Goal: Task Accomplishment & Management: Manage account settings

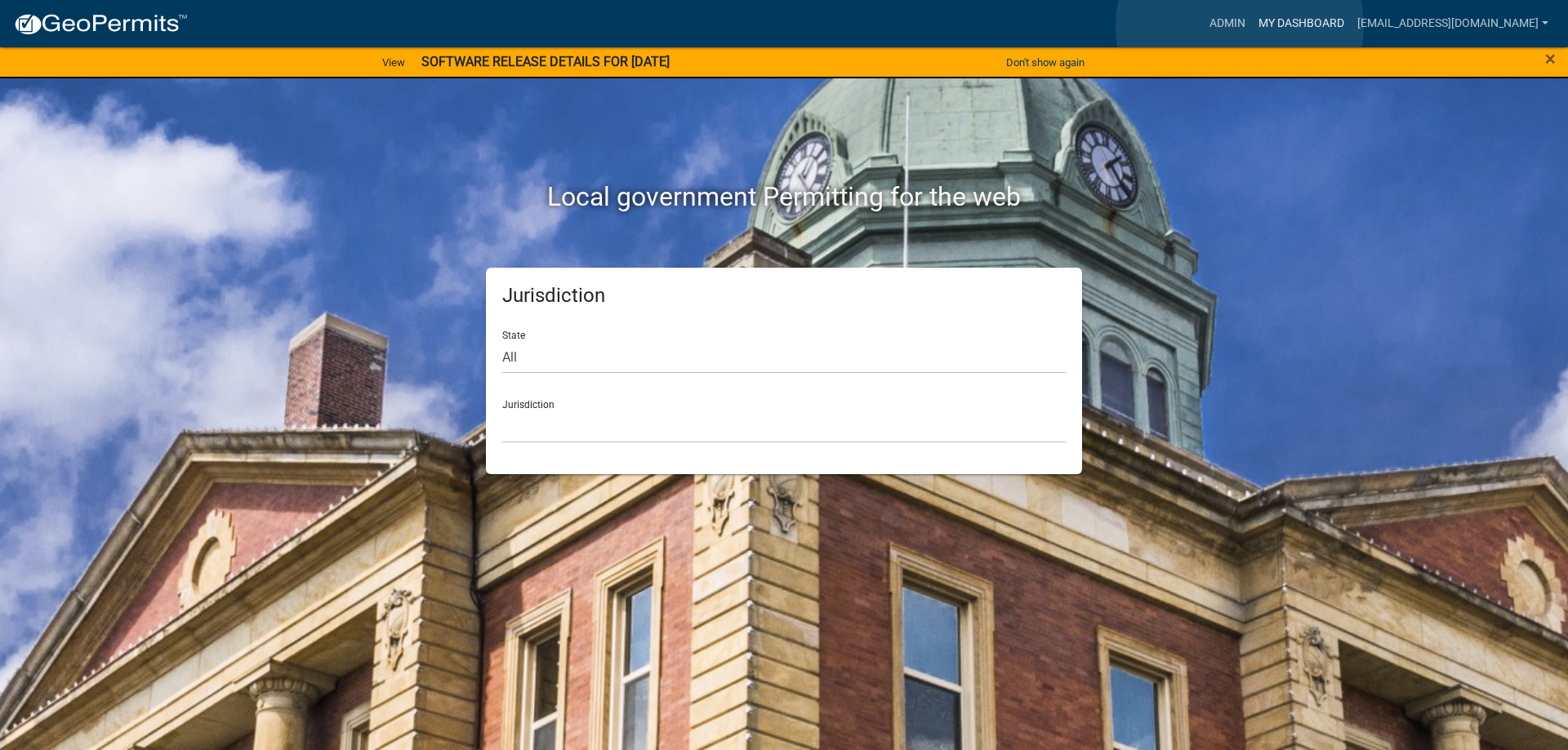
click at [1252, 26] on link "My Dashboard" at bounding box center [1302, 23] width 99 height 31
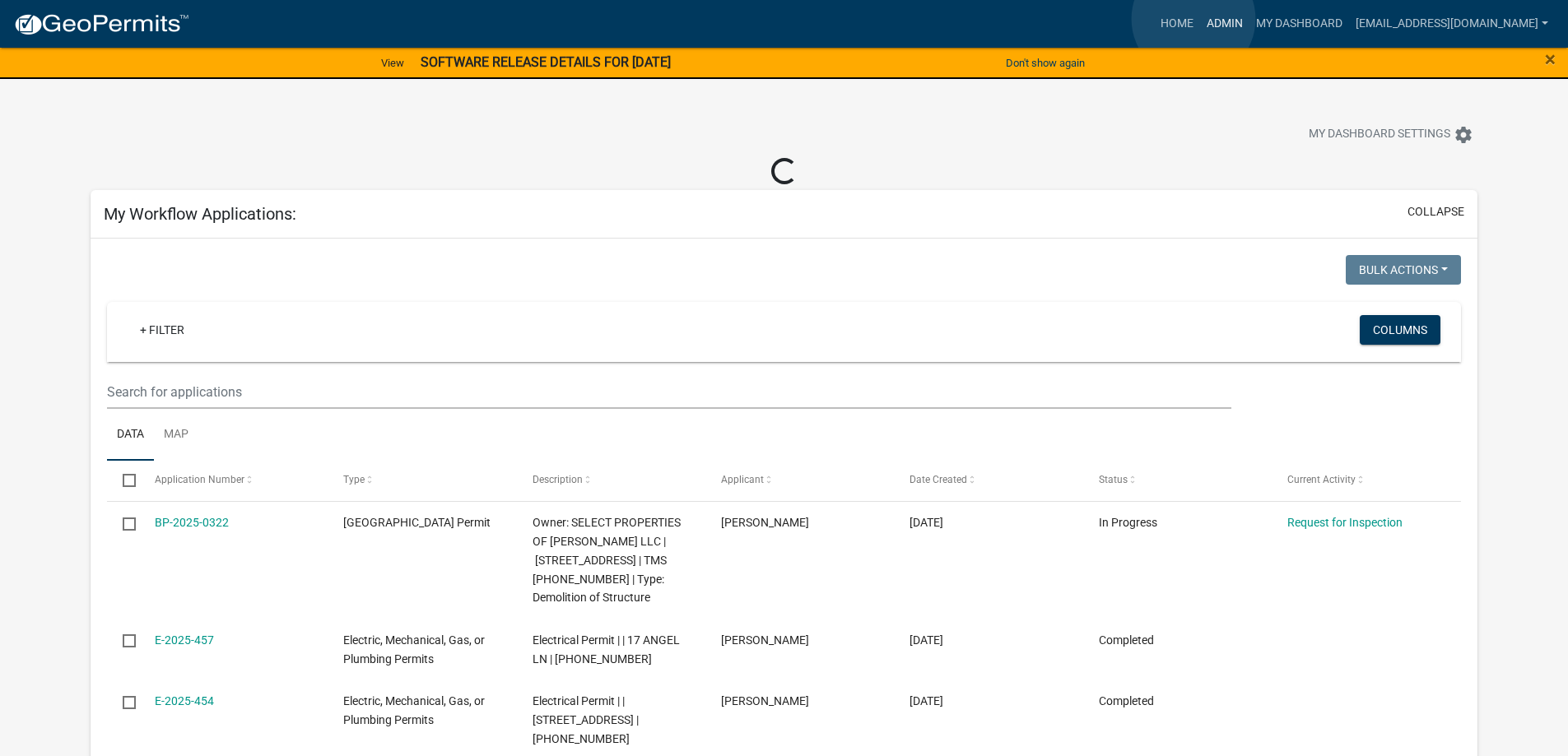
click at [1200, 19] on link "Admin" at bounding box center [1224, 24] width 49 height 32
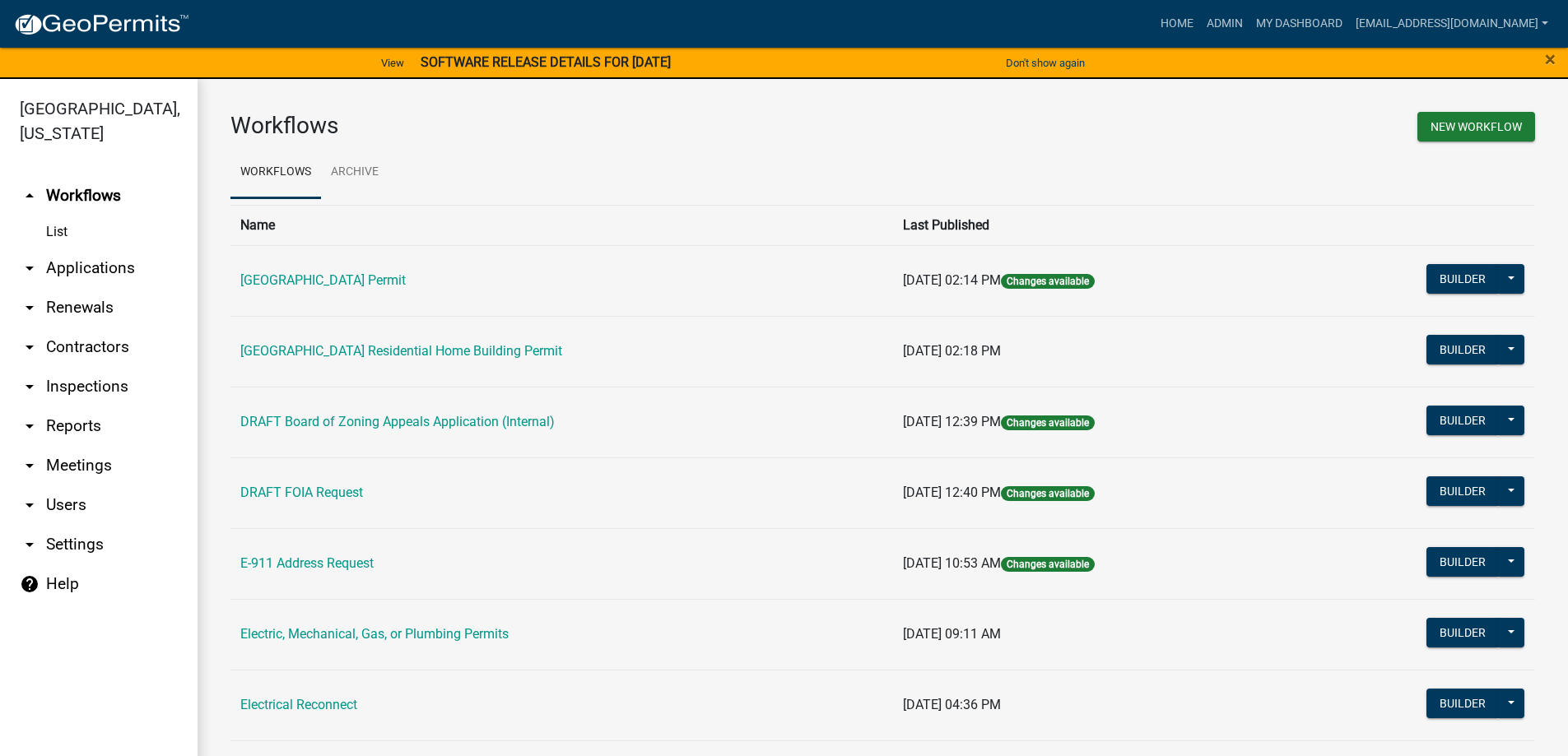
click at [89, 273] on link "arrow_drop_down Applications" at bounding box center [98, 267] width 197 height 39
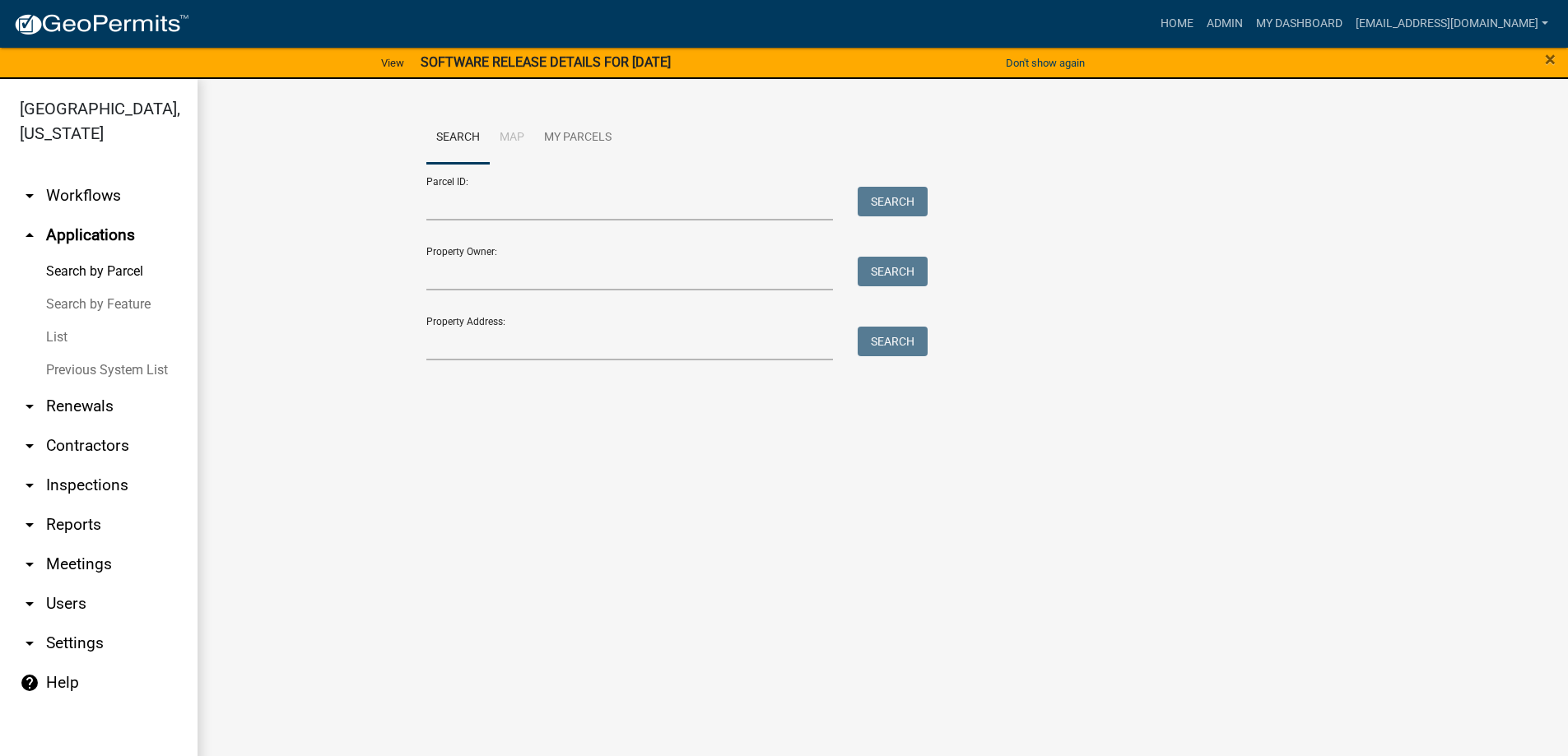
click at [59, 339] on link "List" at bounding box center [98, 338] width 197 height 33
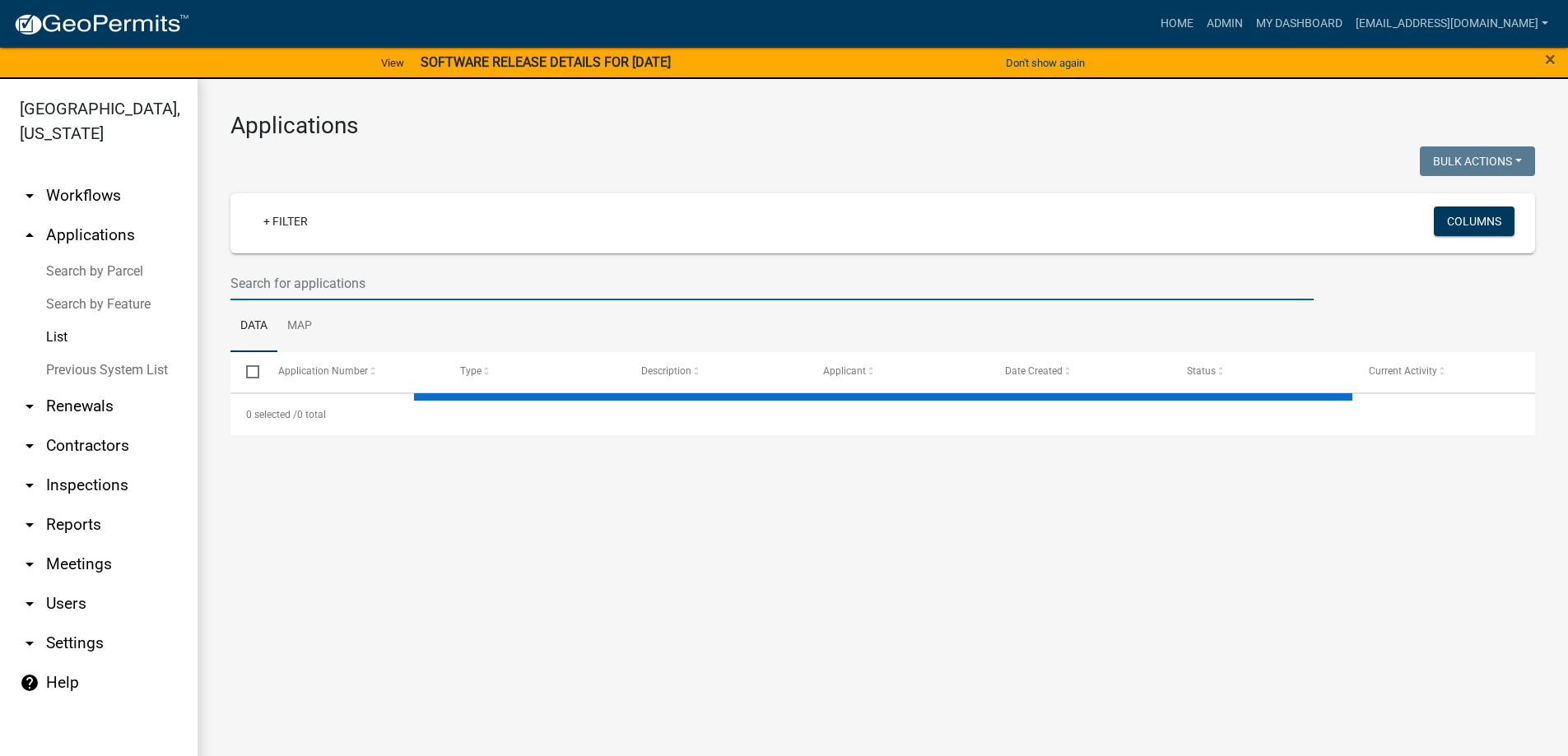
click at [384, 290] on input "text" at bounding box center [772, 283] width 1083 height 33
select select "3: 100"
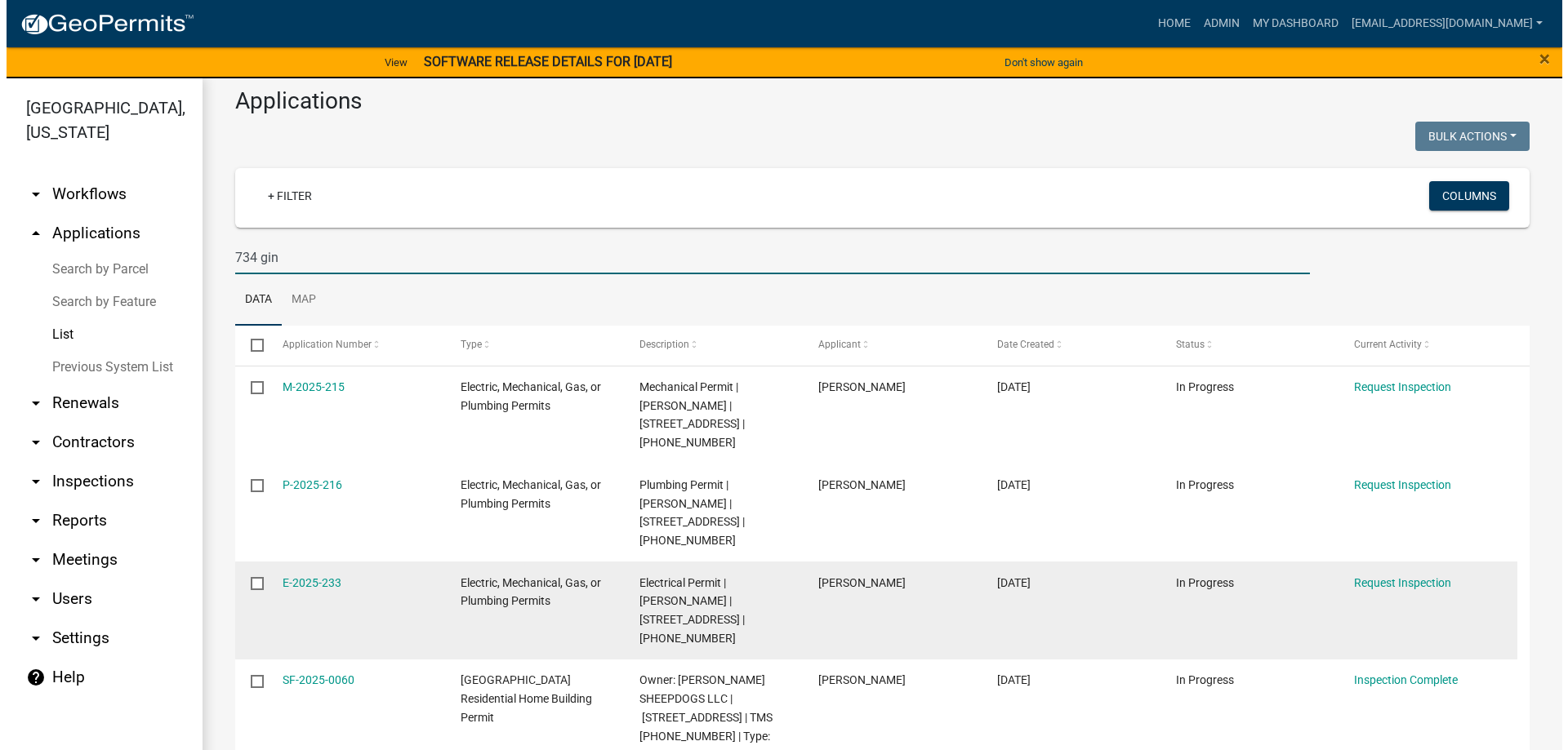
scroll to position [35, 0]
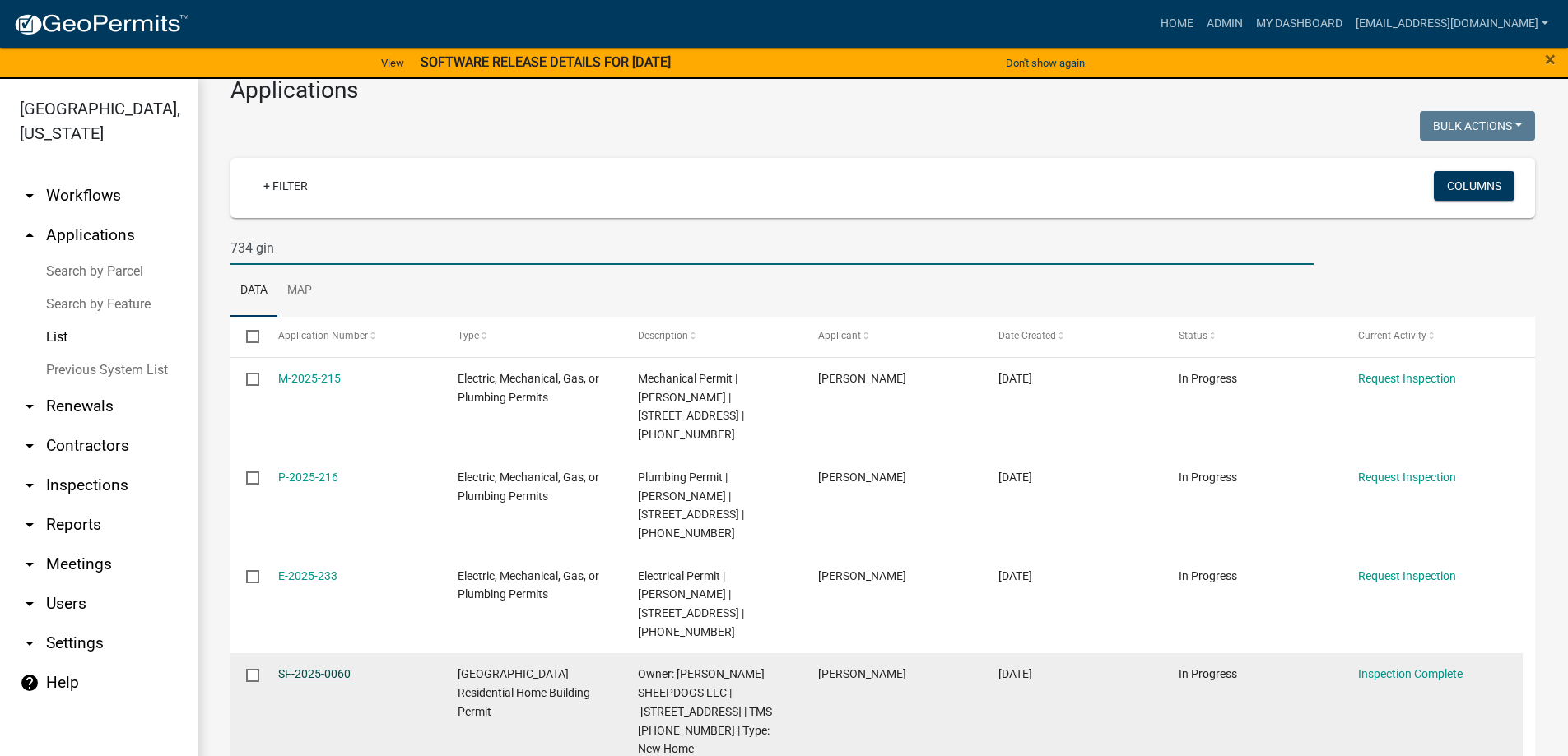
type input "734 gin"
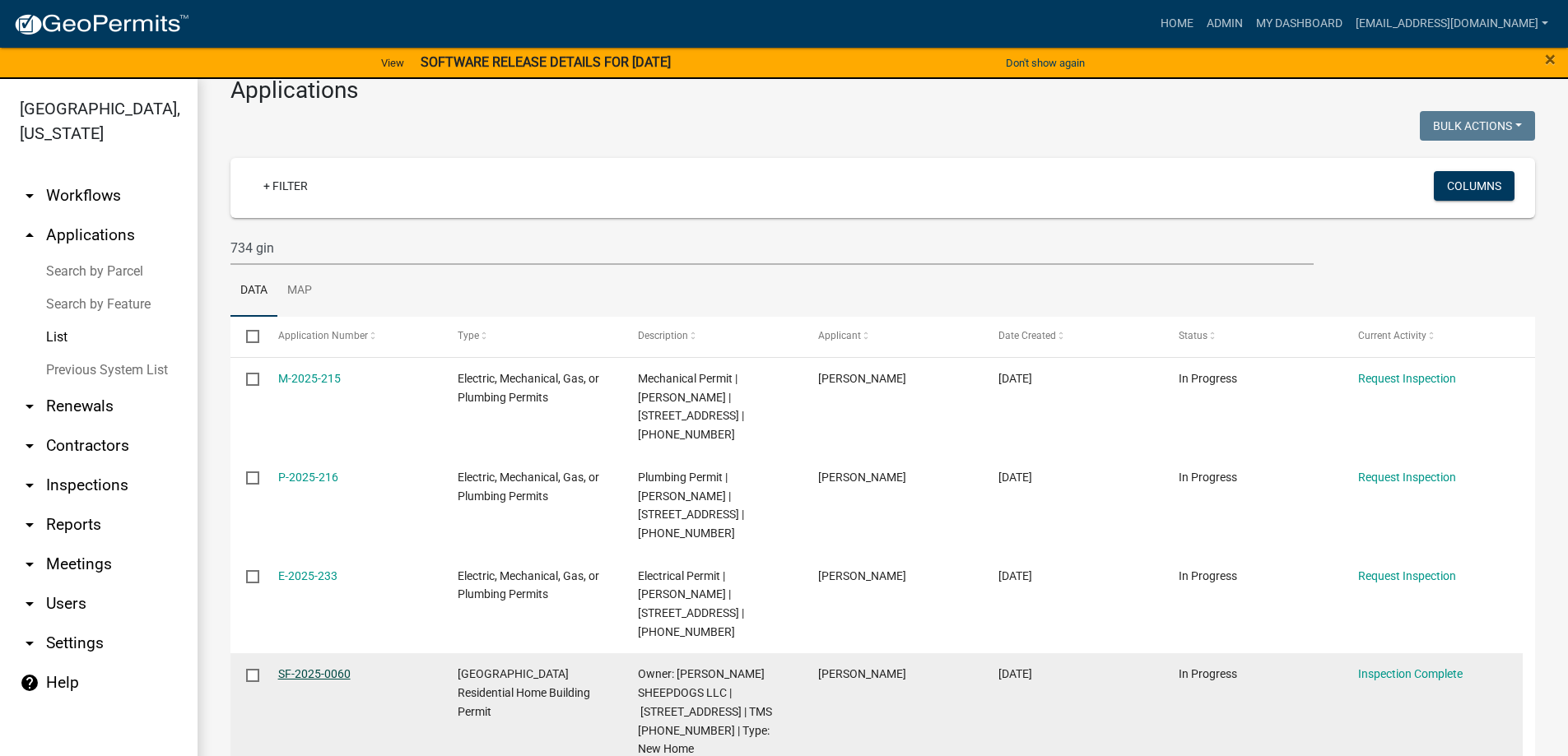
click at [310, 667] on link "SF-2025-0060" at bounding box center [314, 674] width 73 height 13
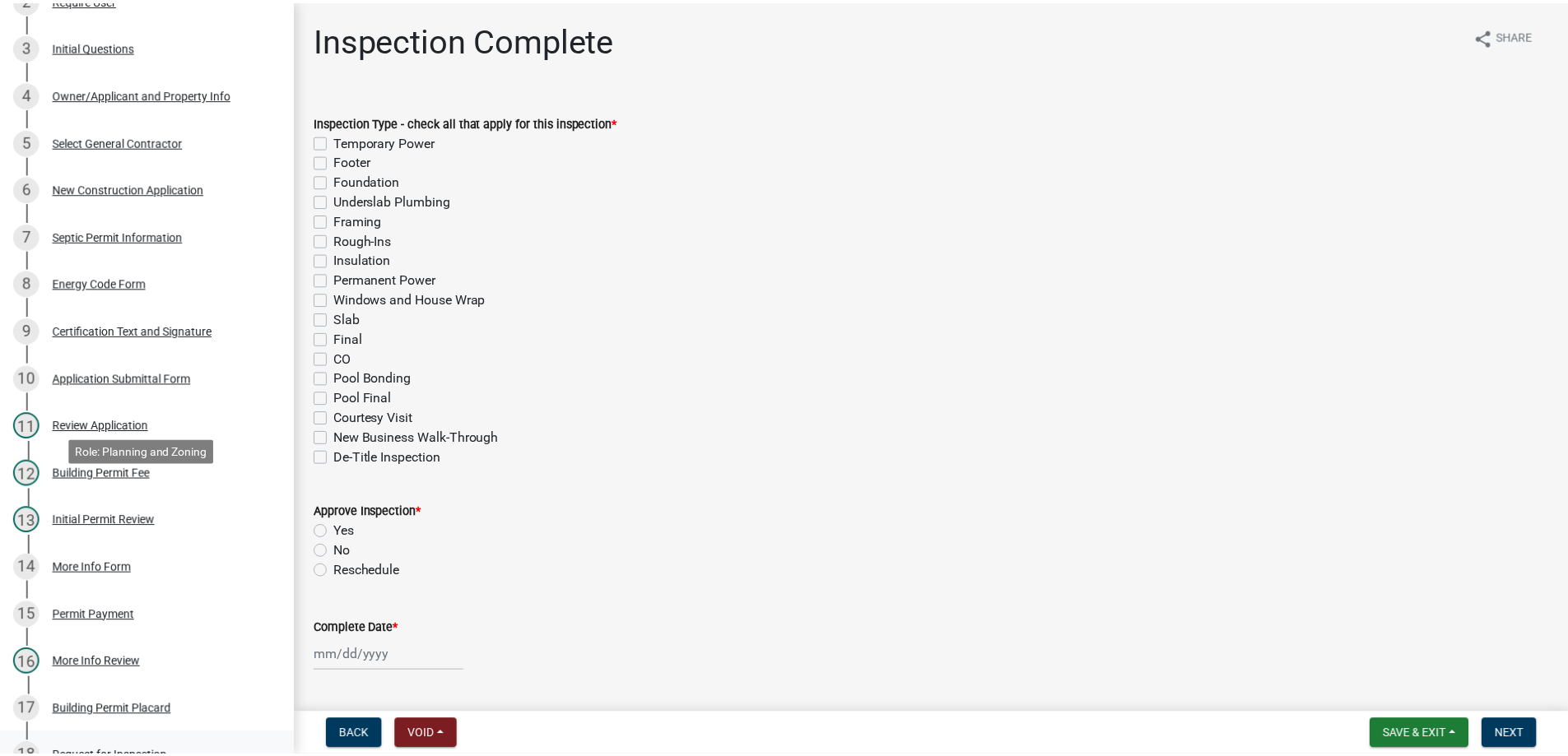
scroll to position [576, 0]
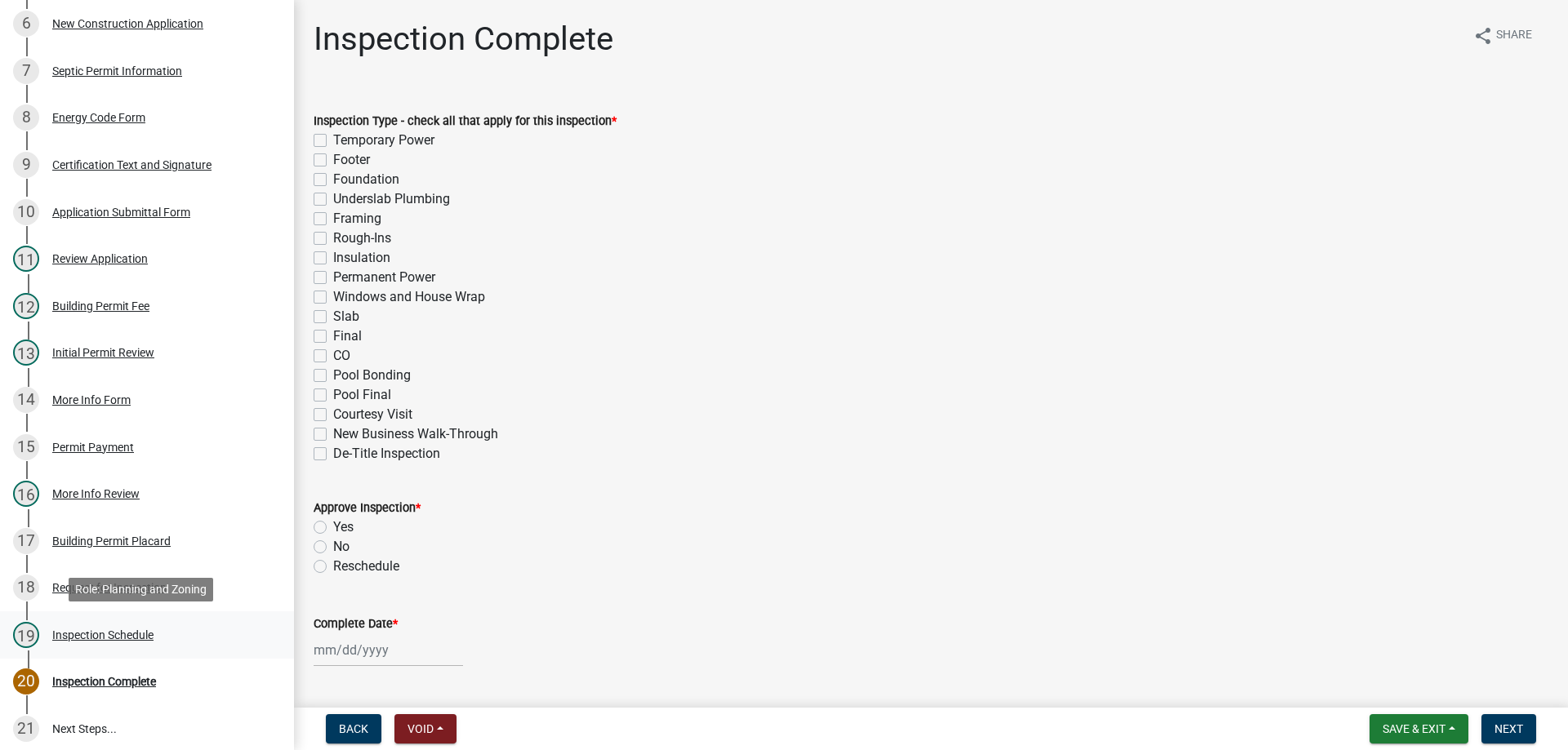
click at [99, 631] on div "Inspection Schedule" at bounding box center [103, 635] width 101 height 11
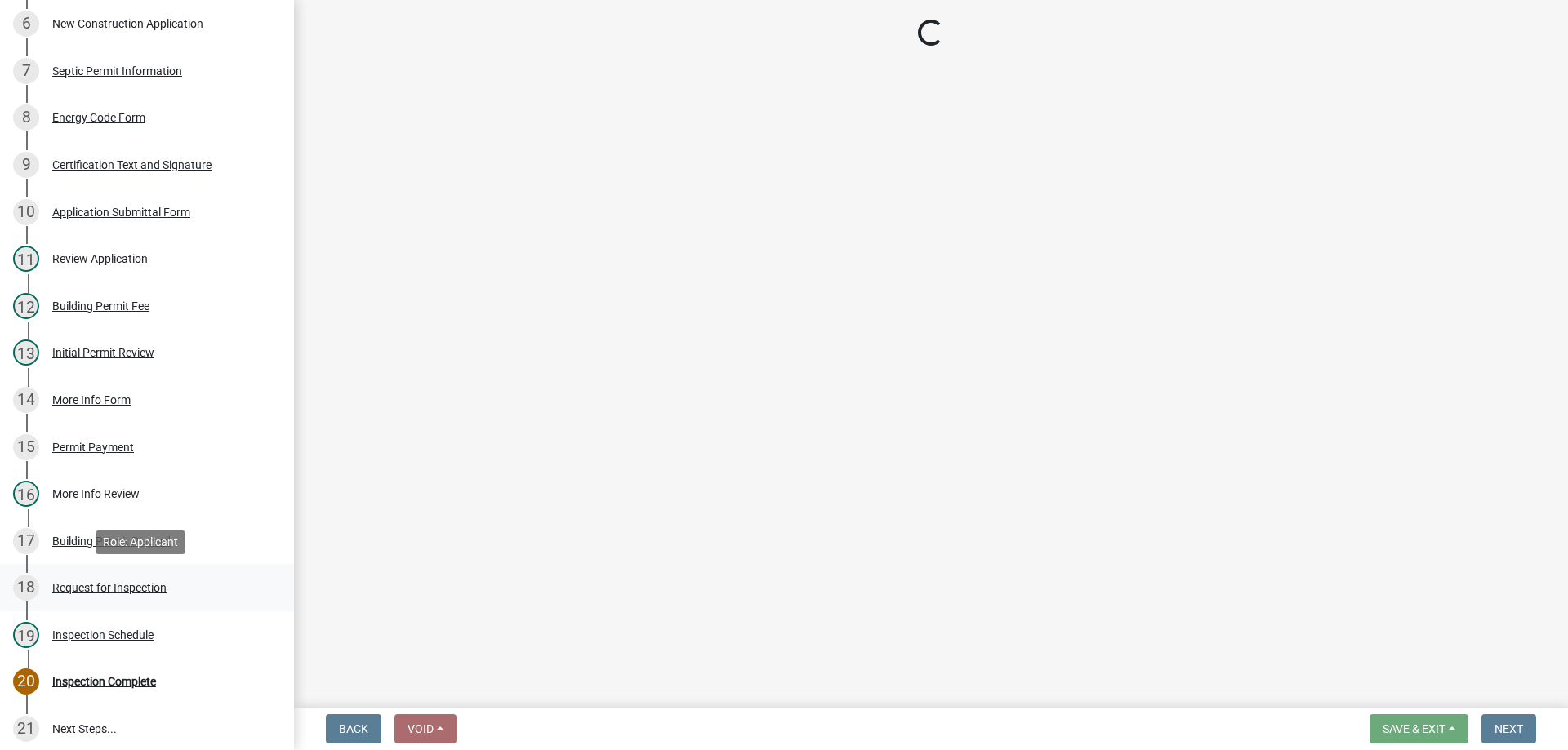
click at [96, 586] on div "Request for Inspection" at bounding box center [109, 587] width 114 height 11
select select "56be3ac8-4e2d-49a7-9260-658958e29c03"
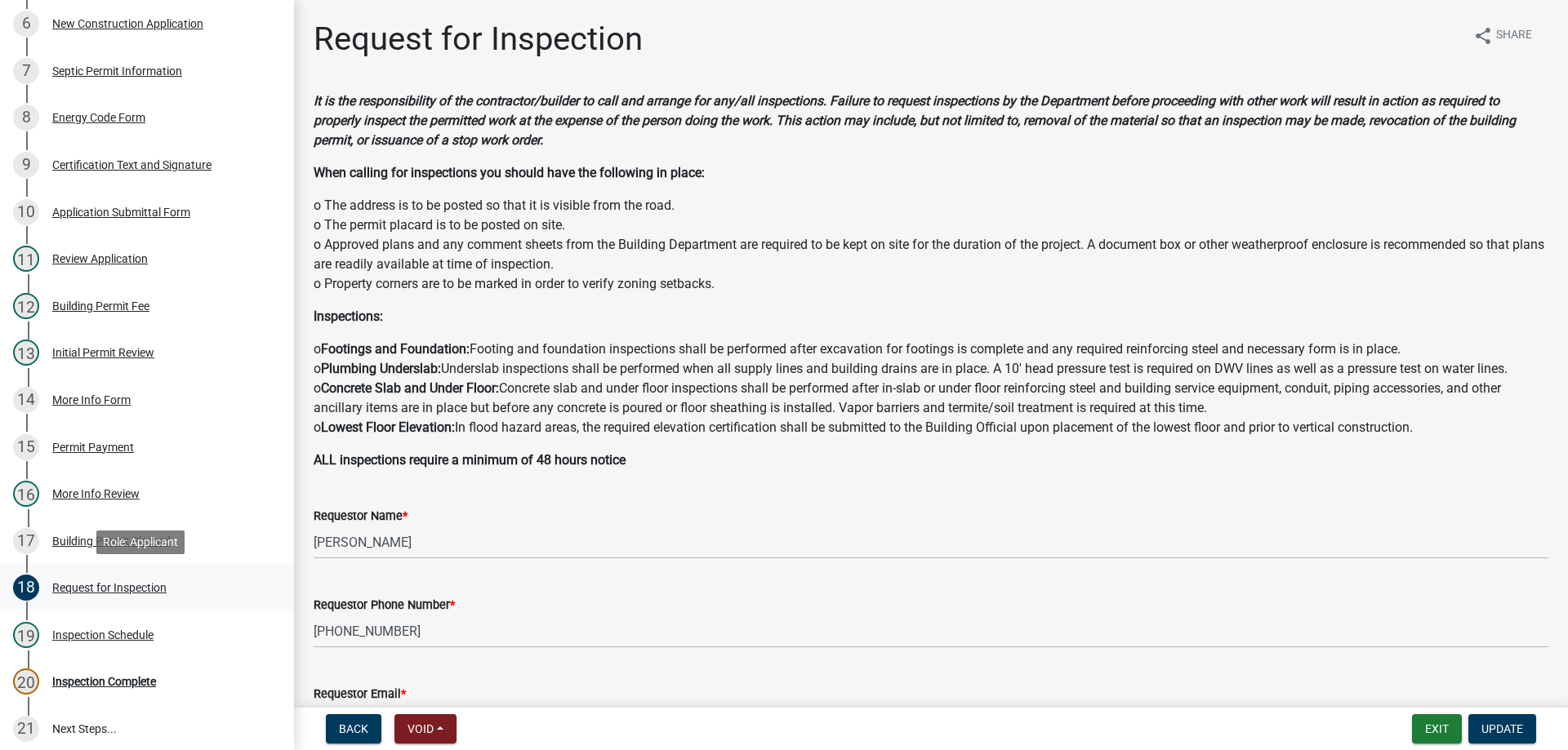
click at [97, 582] on div "Request for Inspection" at bounding box center [109, 587] width 114 height 11
click at [1435, 737] on button "Exit" at bounding box center [1437, 729] width 50 height 30
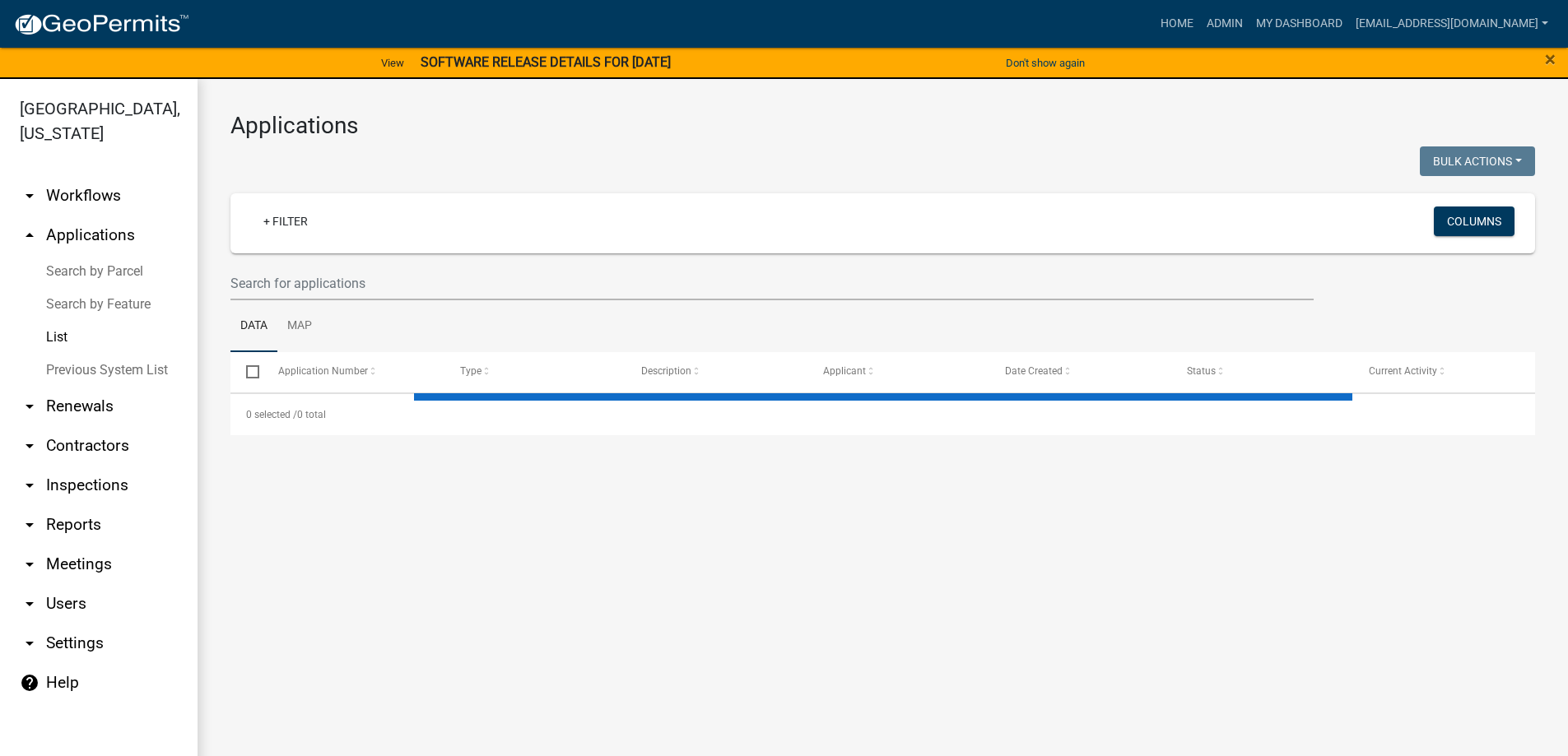
select select "3: 100"
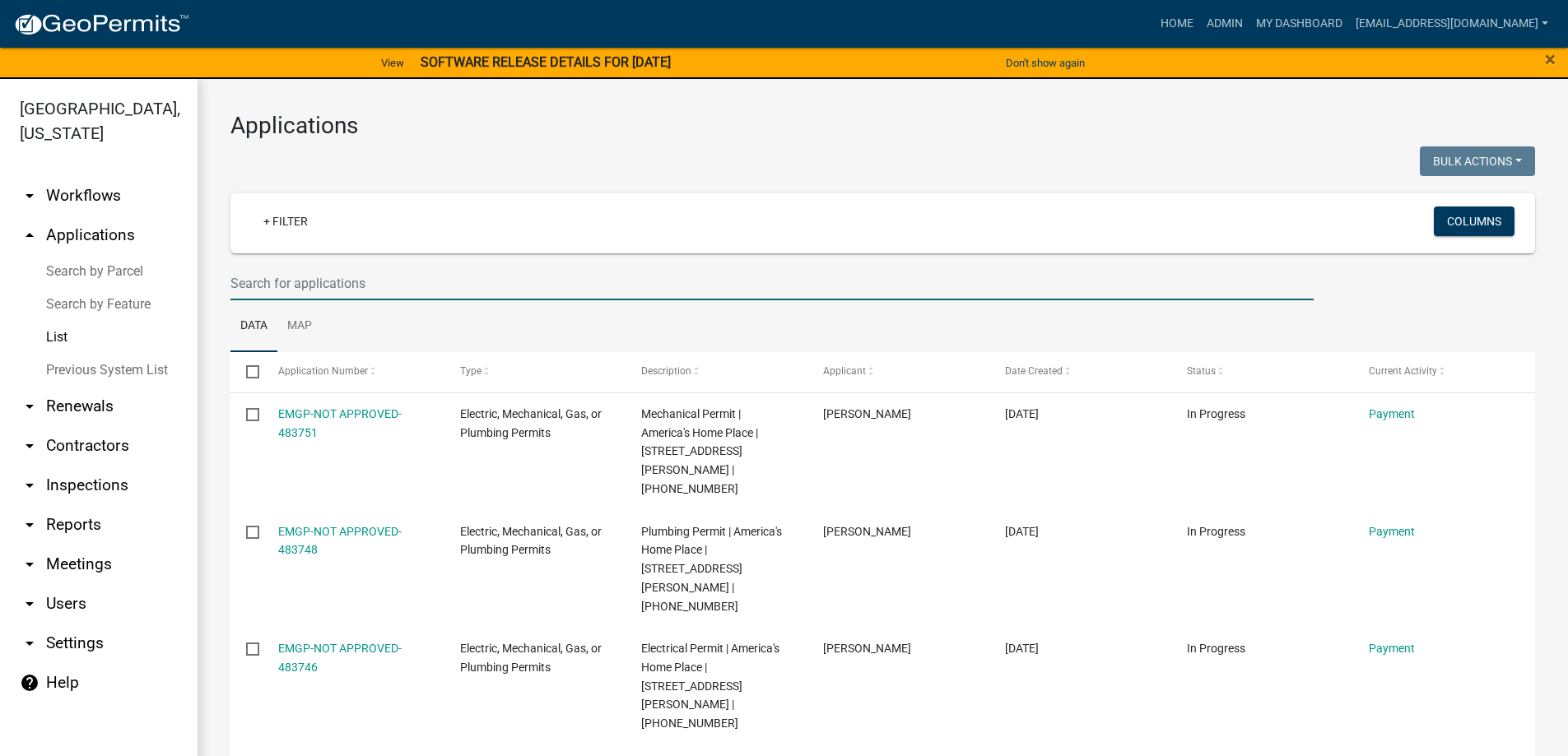
click at [409, 275] on input "text" at bounding box center [772, 283] width 1083 height 33
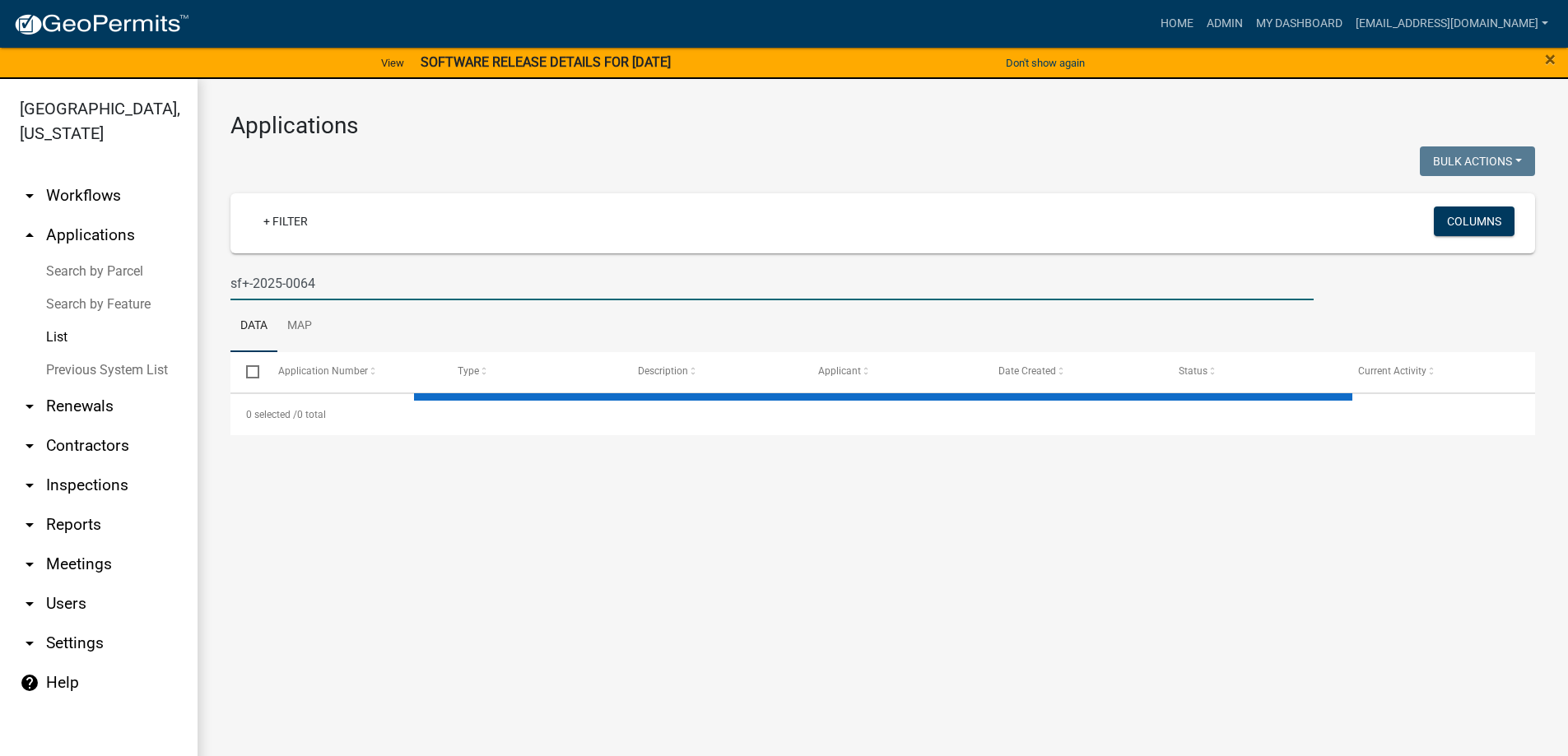
click at [248, 282] on input "sf+-2025-0064" at bounding box center [772, 283] width 1083 height 33
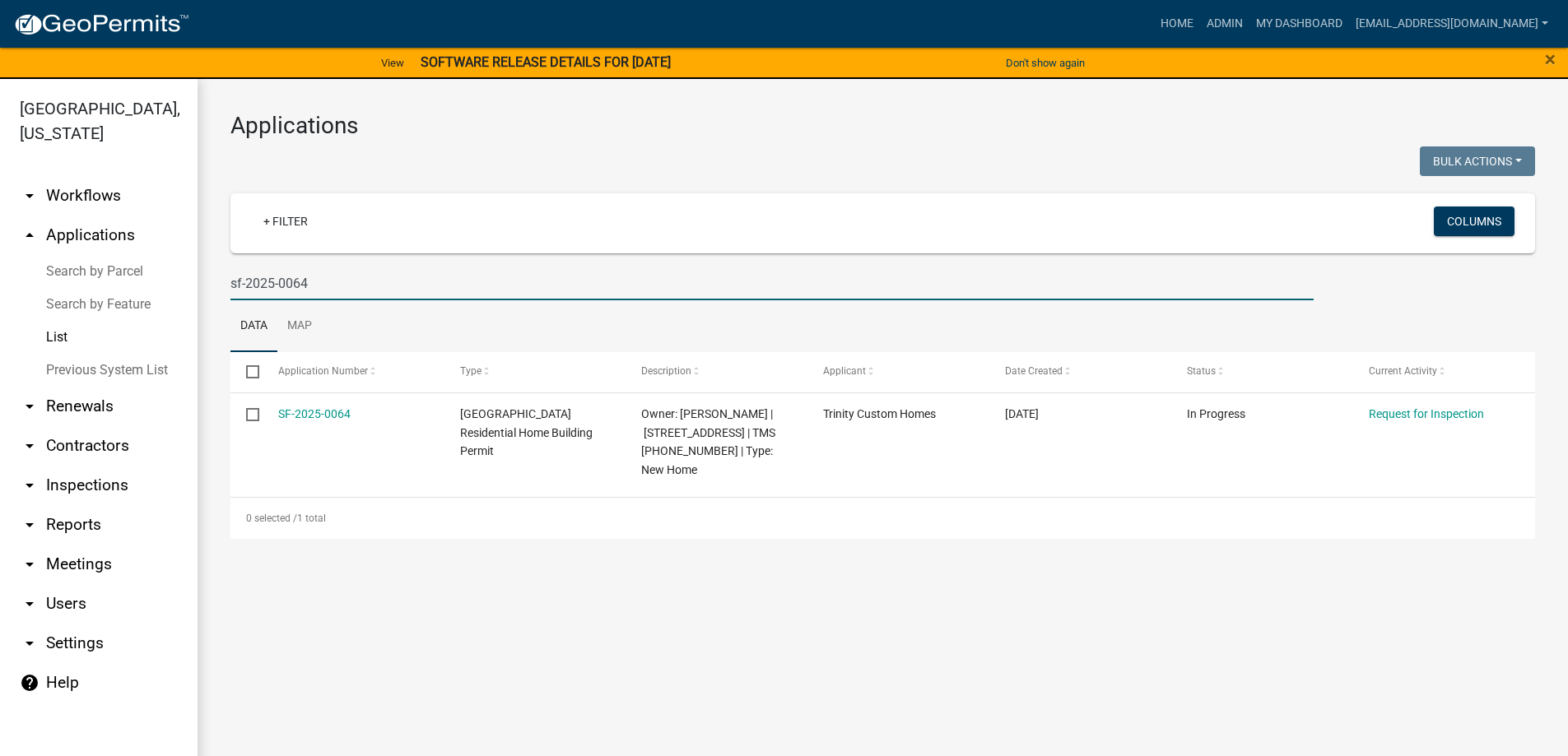
drag, startPoint x: 344, startPoint y: 284, endPoint x: 5, endPoint y: 257, distance: 340.1
click at [5, 257] on div "Abbeville County, South Carolina arrow_drop_down Workflows List arrow_drop_up A…" at bounding box center [784, 427] width 1568 height 697
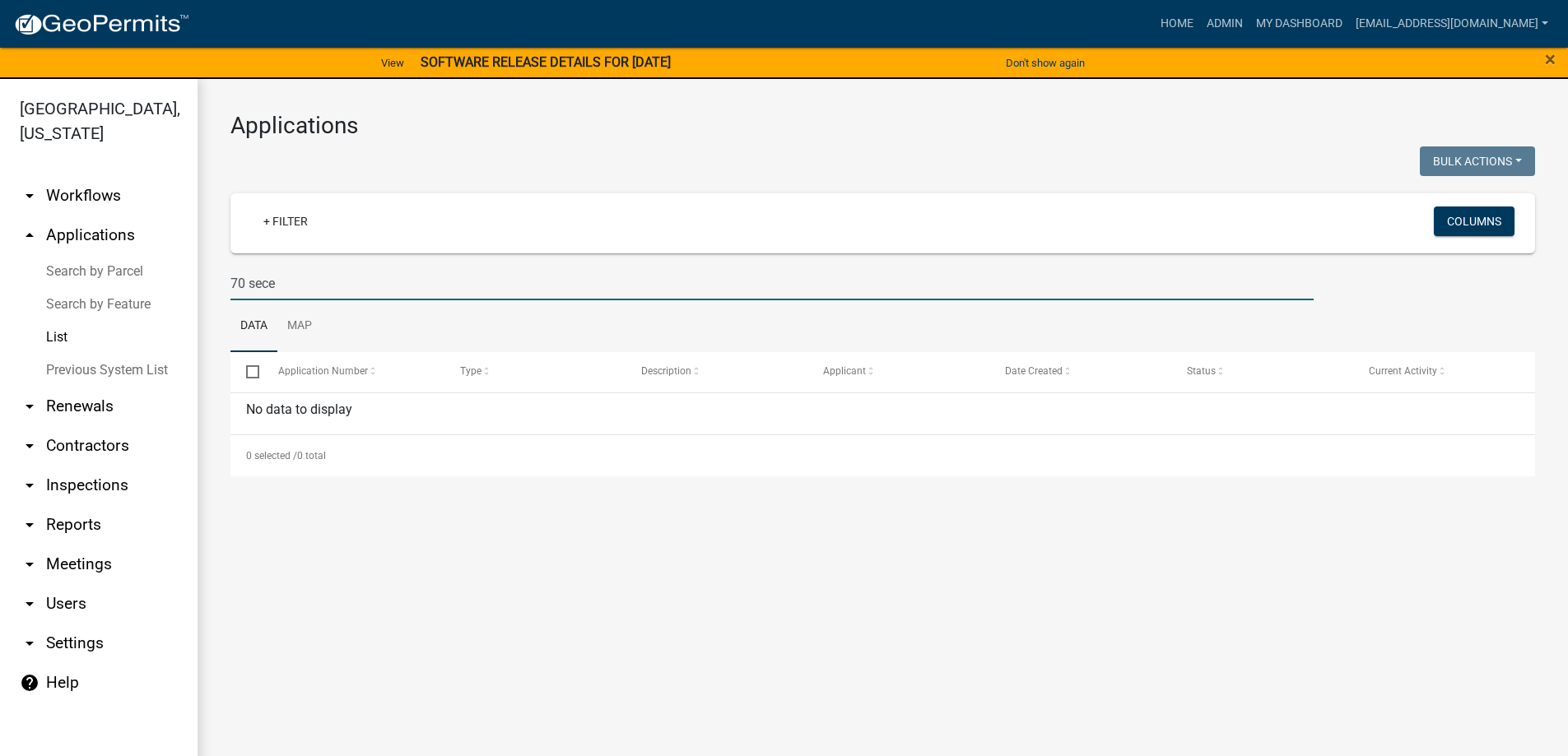
click at [244, 285] on input "70 sece" at bounding box center [772, 283] width 1083 height 33
drag, startPoint x: 247, startPoint y: 285, endPoint x: 172, endPoint y: 282, distance: 75.1
click at [172, 282] on div "Abbeville County, South Carolina arrow_drop_down Workflows List arrow_drop_up A…" at bounding box center [784, 427] width 1568 height 697
type input "sece"
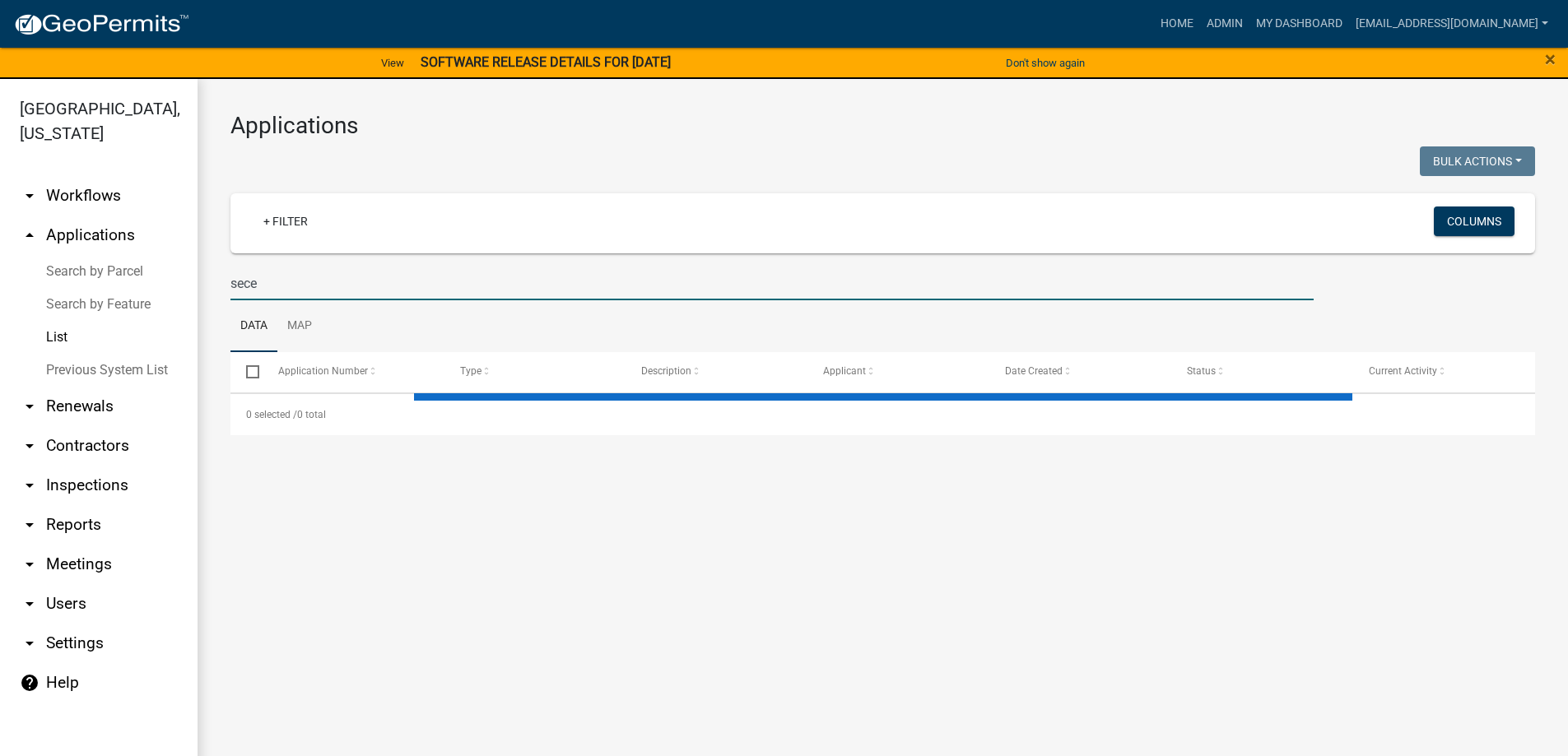
select select "3: 100"
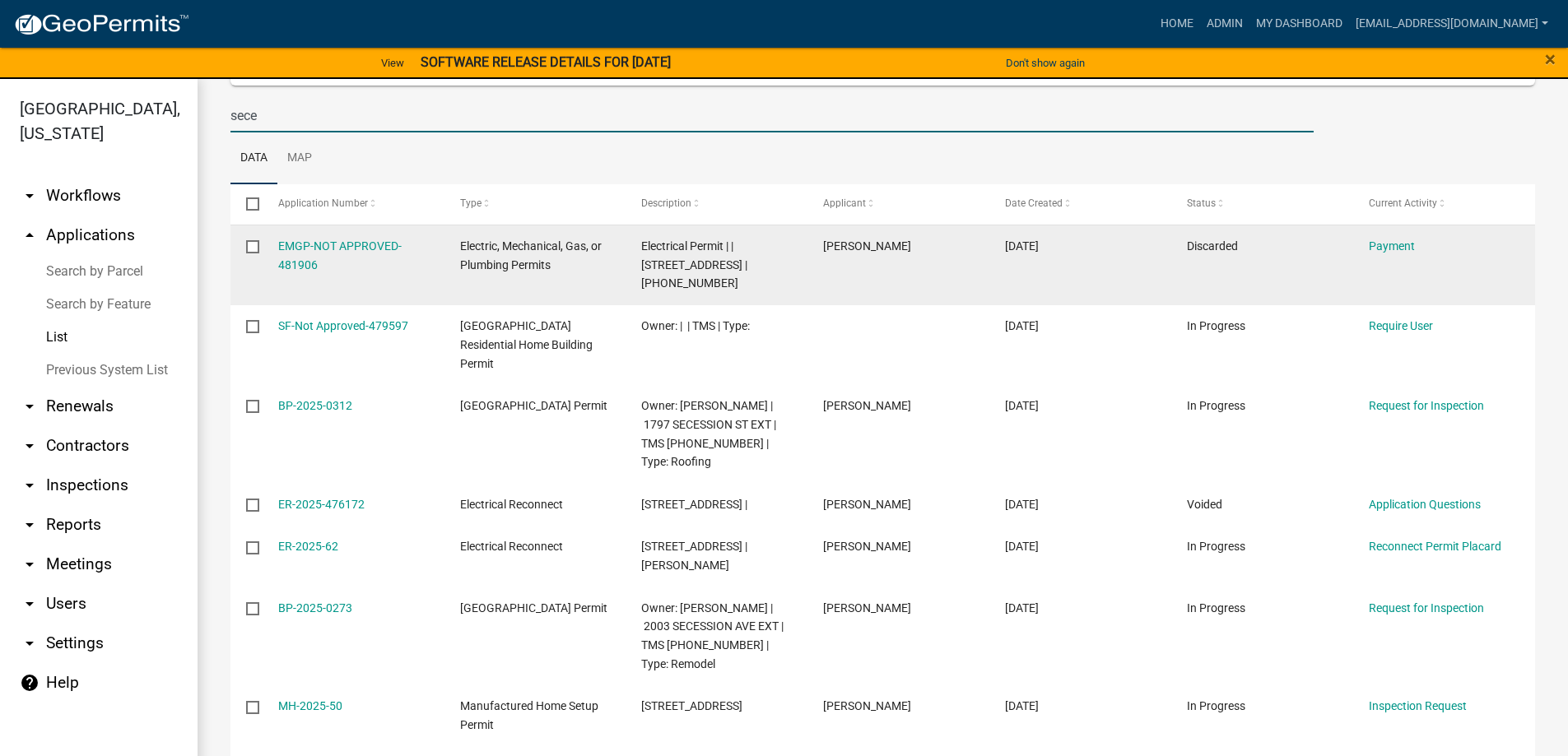
scroll to position [165, 0]
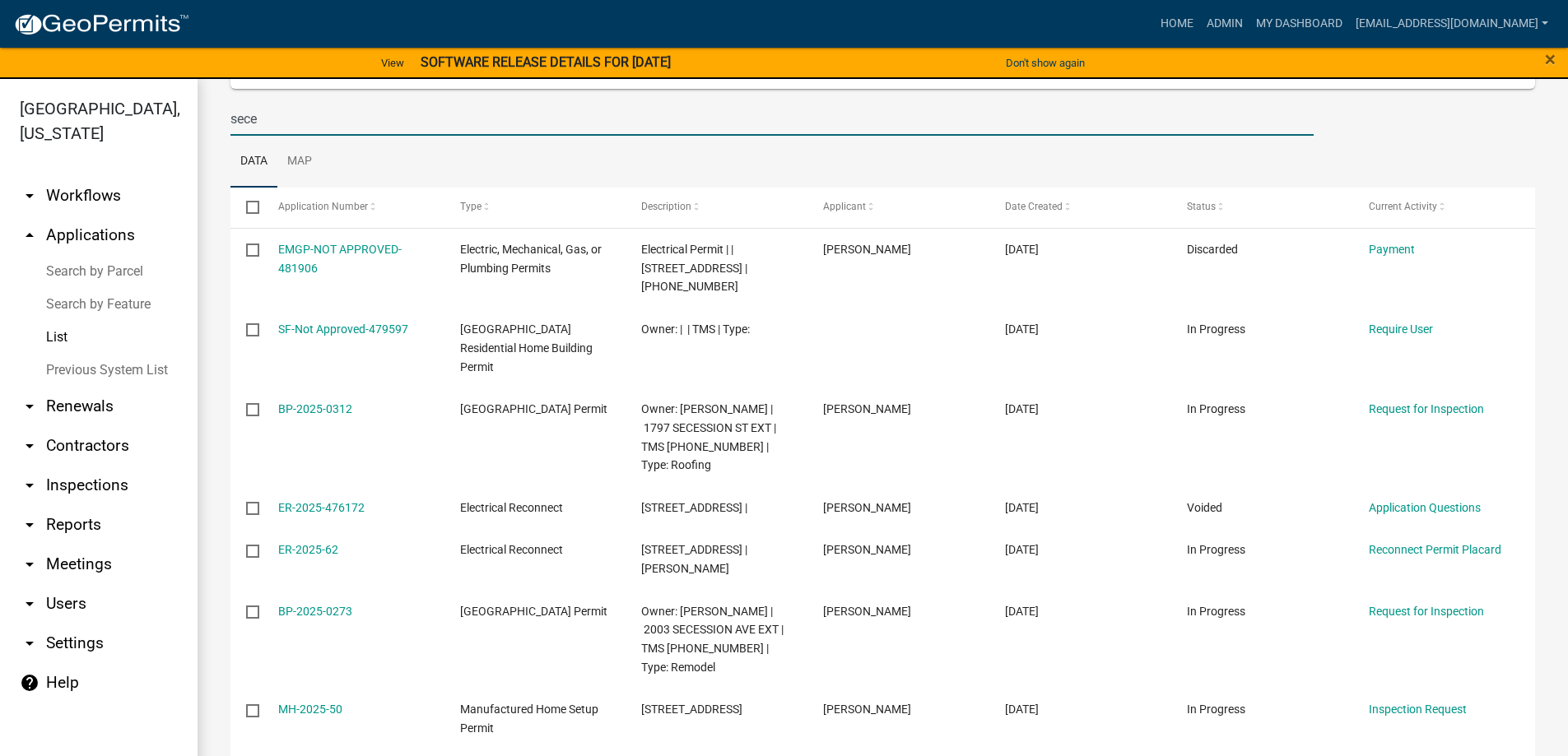
drag, startPoint x: 273, startPoint y: 125, endPoint x: 114, endPoint y: 121, distance: 159.1
click at [117, 121] on div "Abbeville County, South Carolina arrow_drop_down Workflows List arrow_drop_up A…" at bounding box center [784, 427] width 1568 height 697
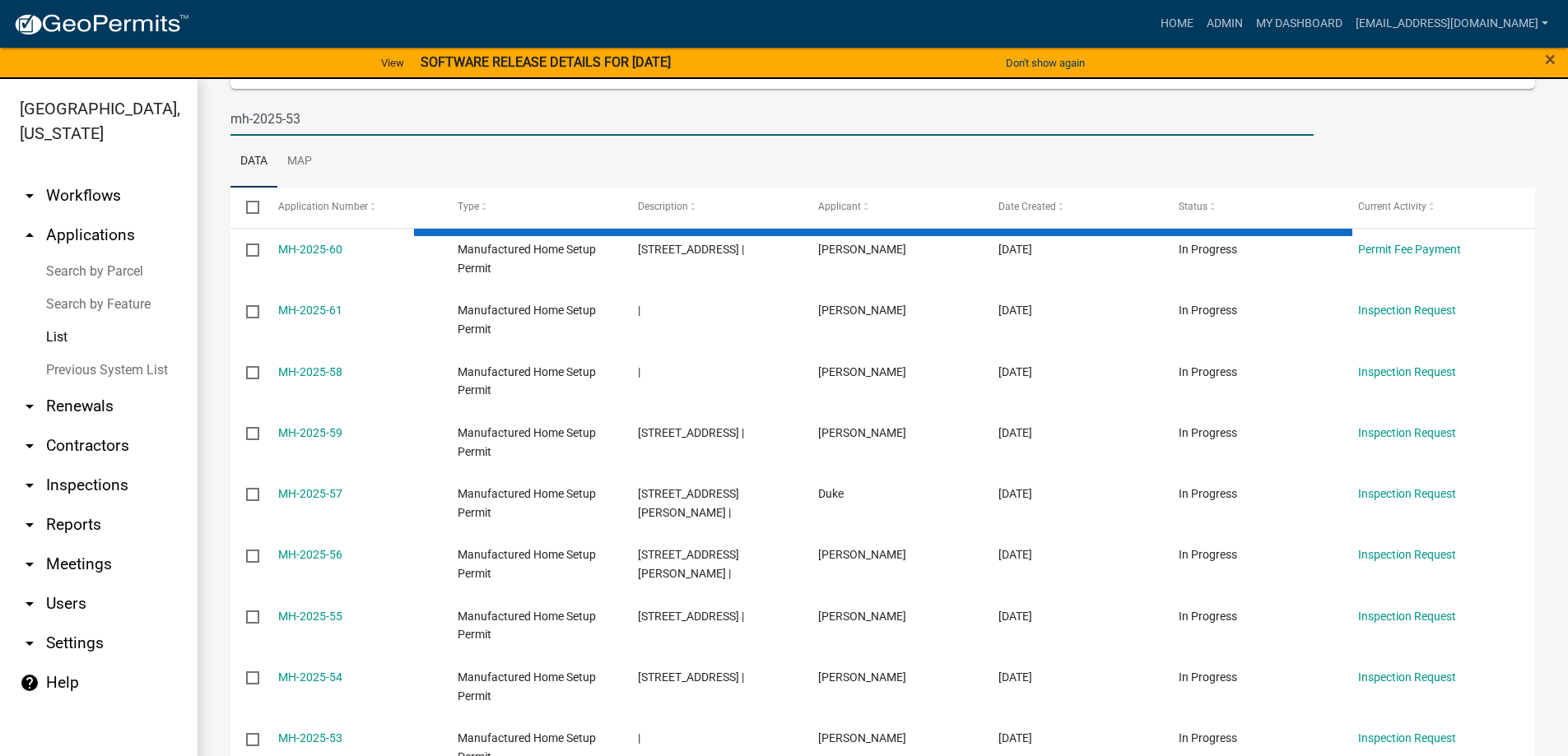
type input "mh-2025-53"
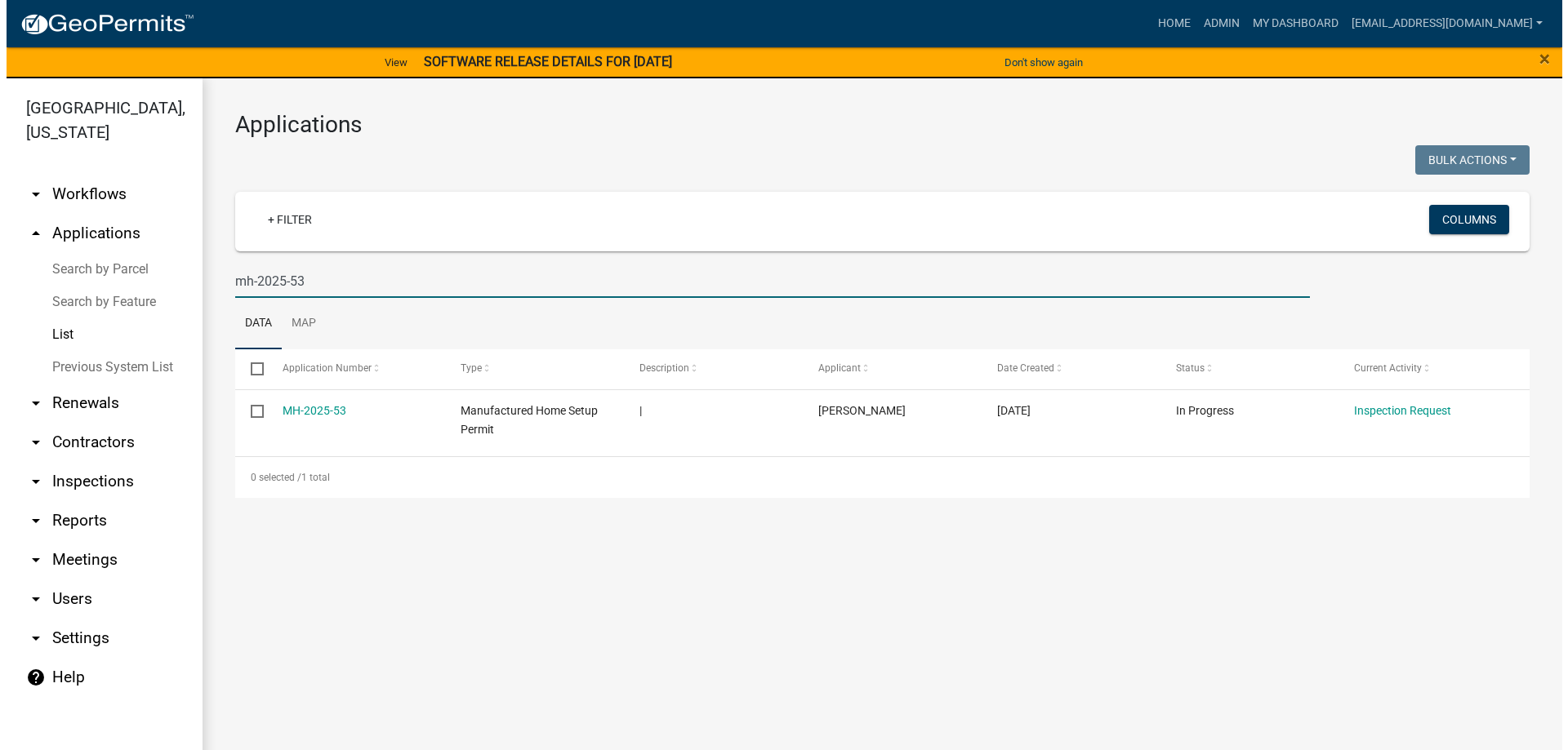
scroll to position [0, 0]
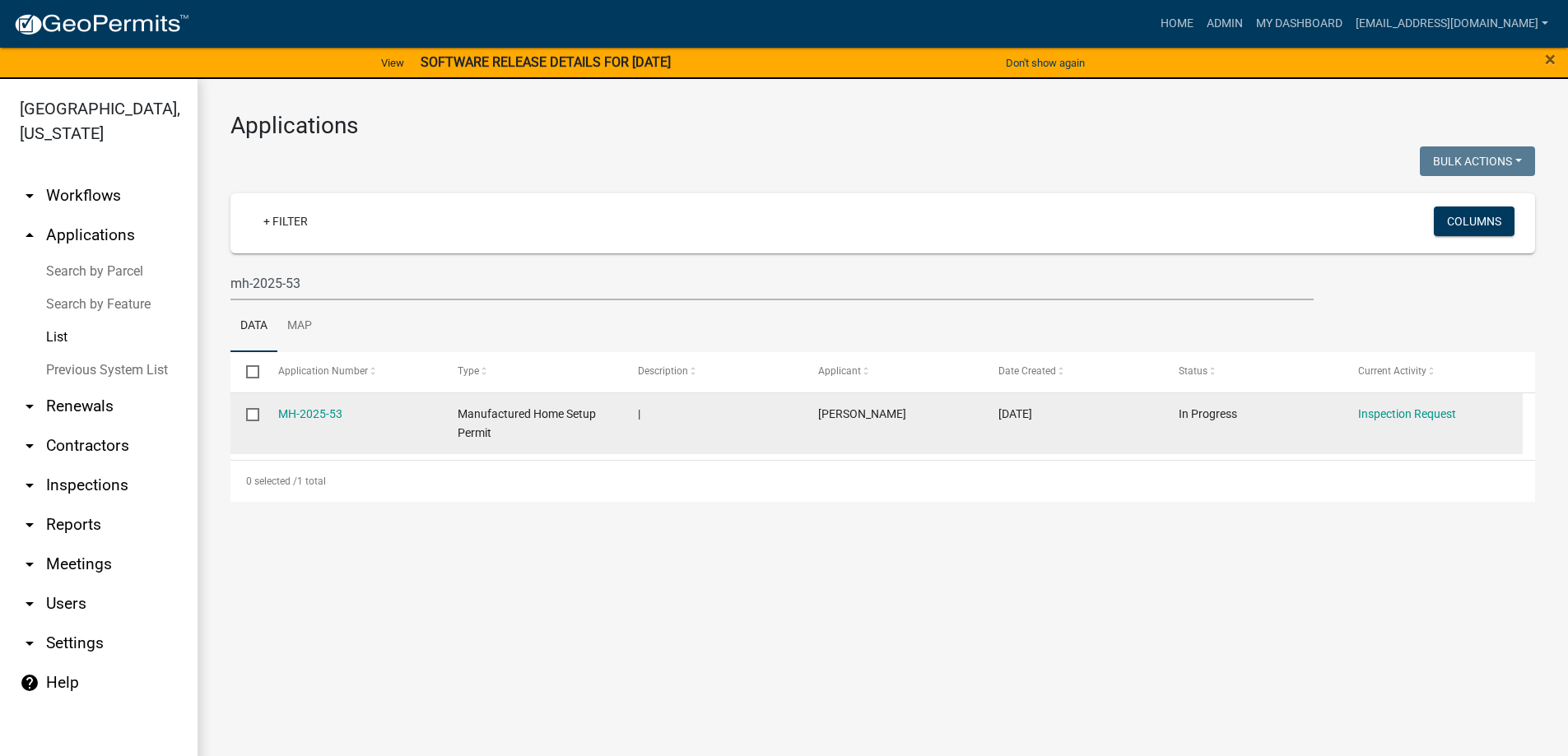
click at [294, 405] on div "MH-2025-53" at bounding box center [352, 415] width 148 height 19
click at [297, 412] on link "MH-2025-53" at bounding box center [310, 414] width 64 height 13
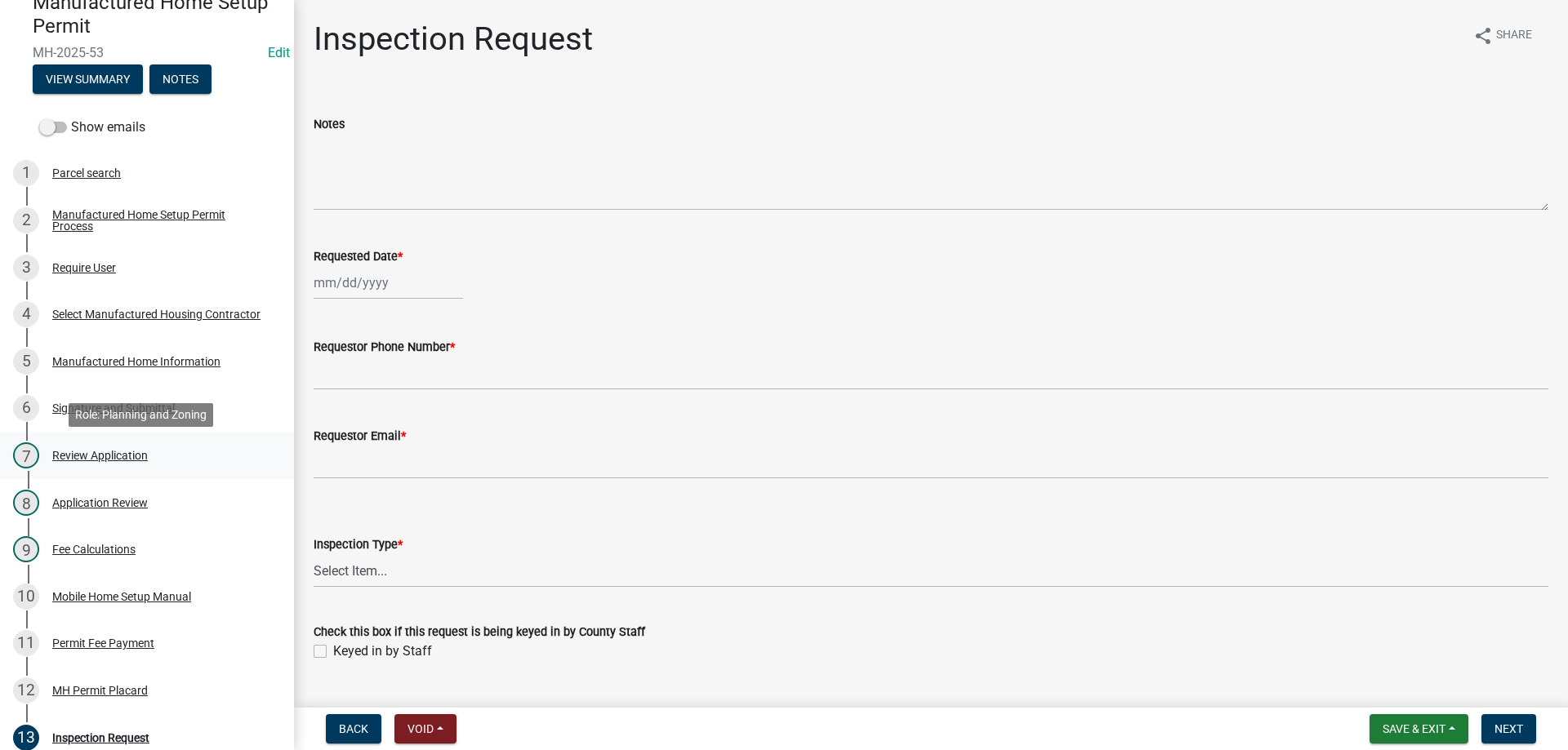
scroll to position [82, 0]
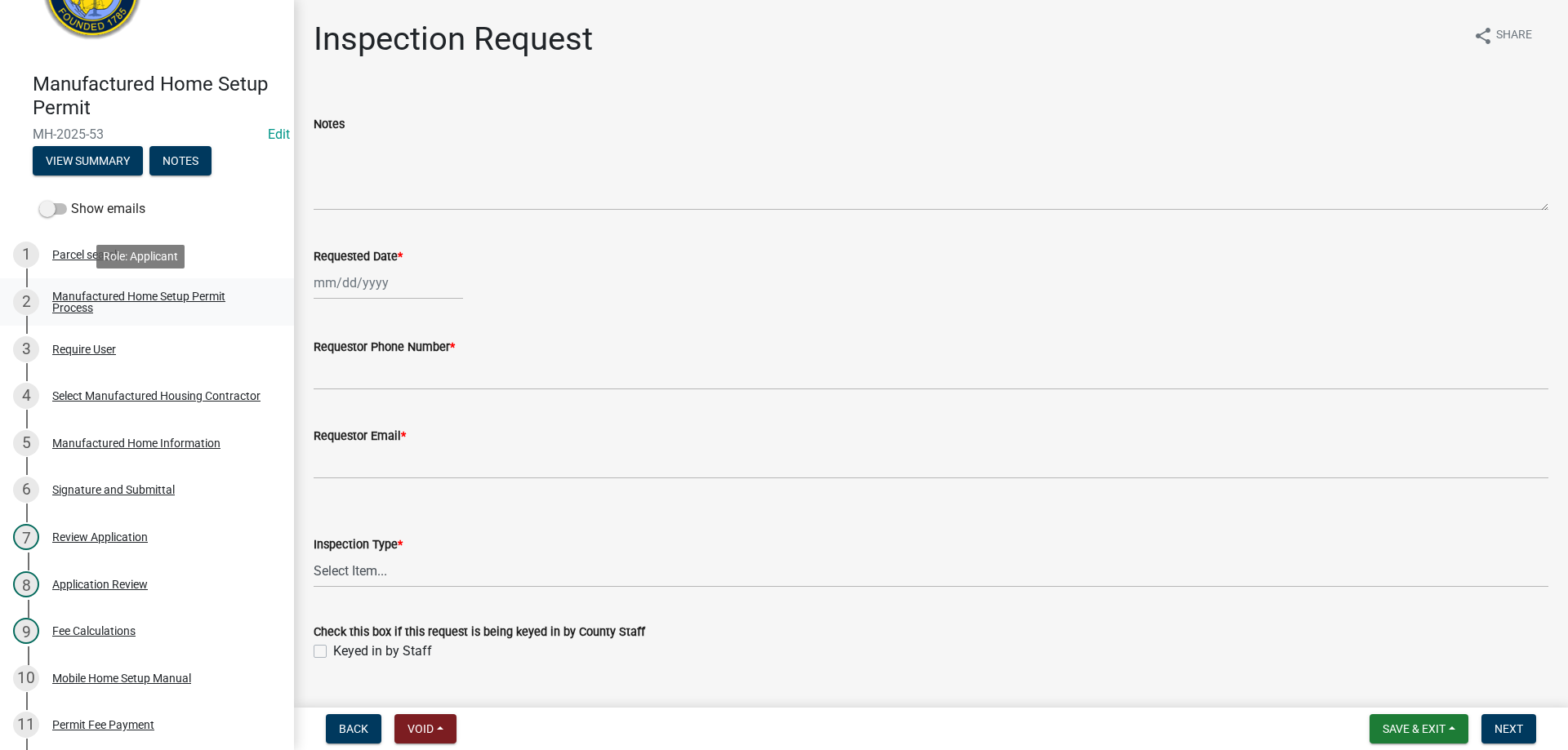
click at [72, 298] on div "Manufactured Home Setup Permit Process" at bounding box center [160, 302] width 216 height 23
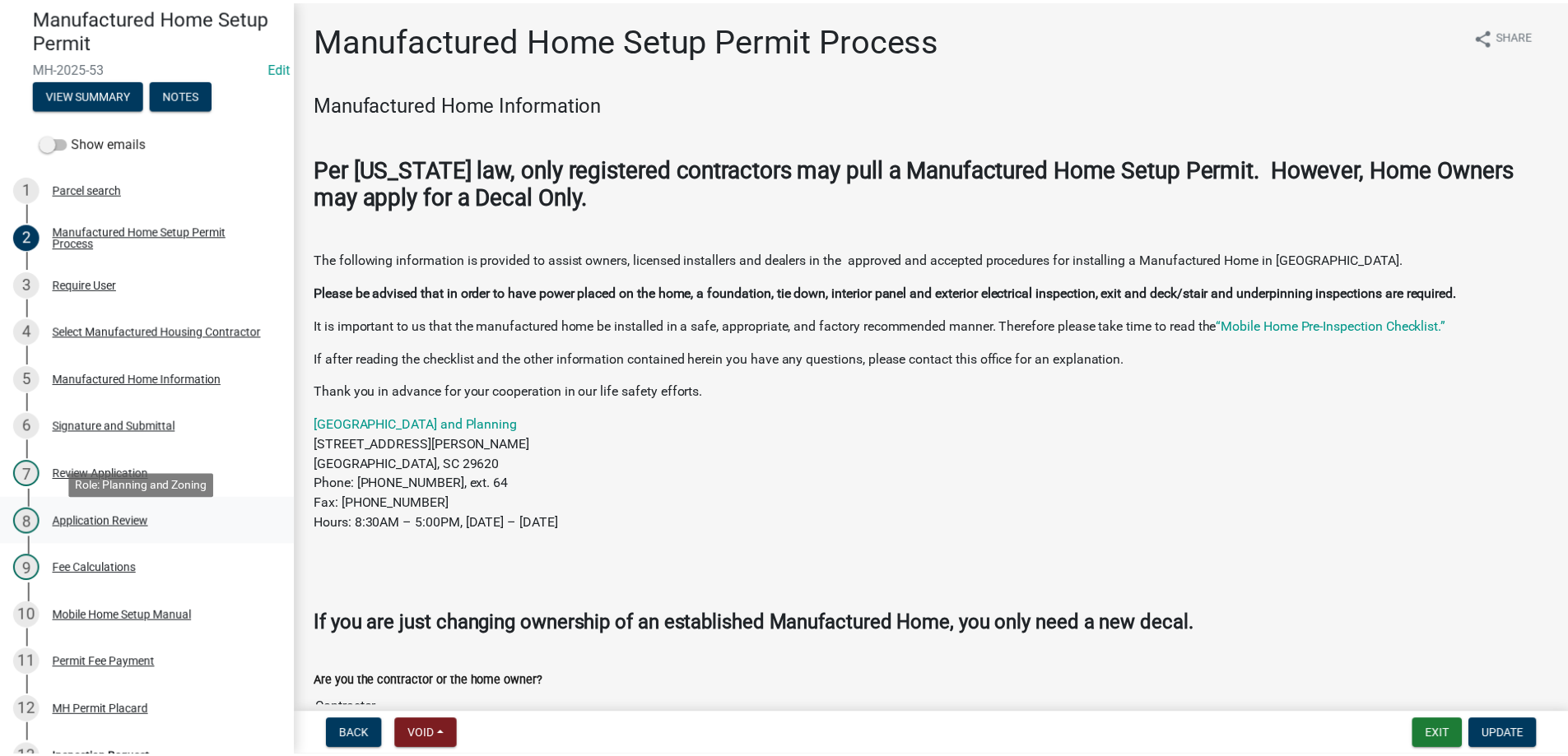
scroll to position [121, 0]
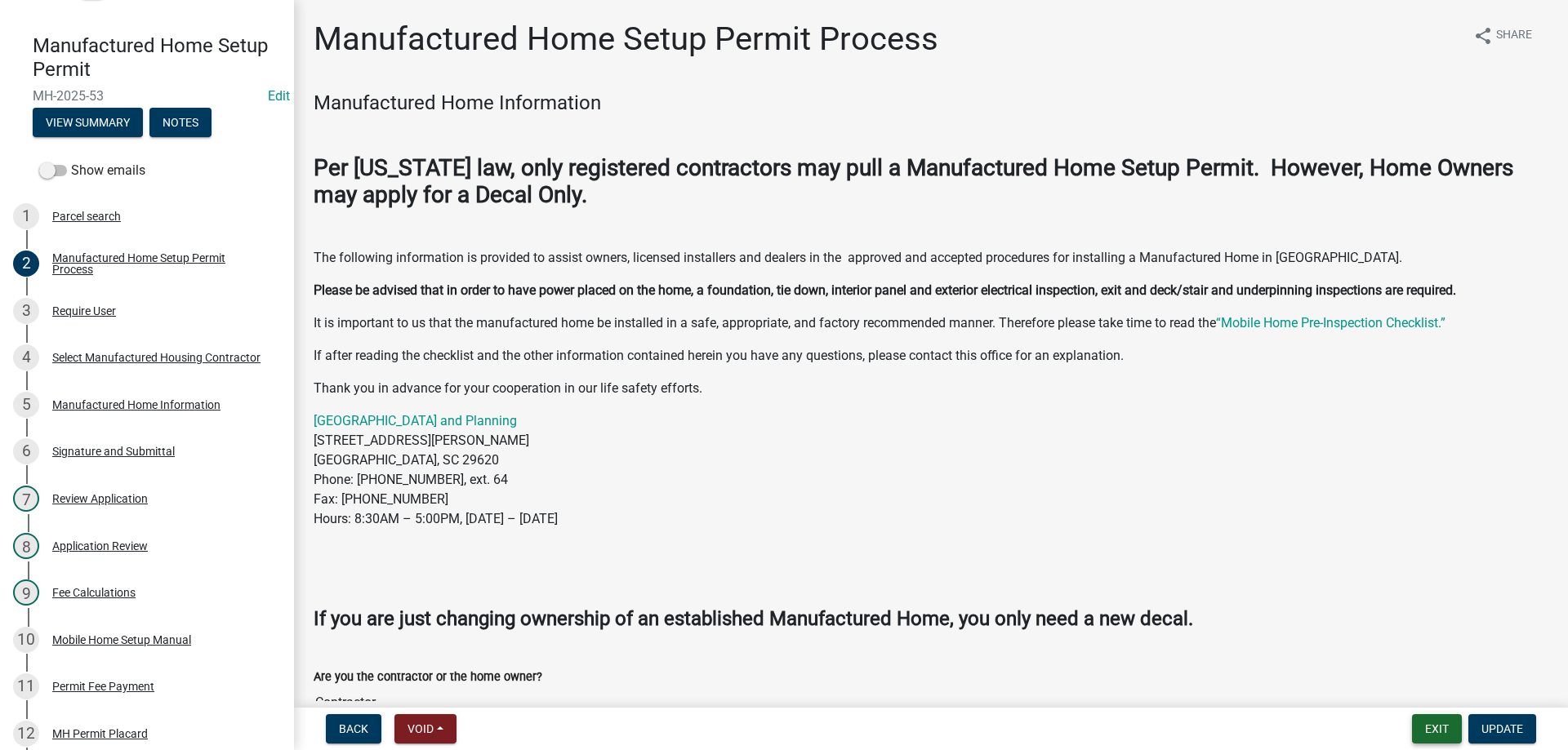
click at [1427, 729] on button "Exit" at bounding box center [1437, 729] width 50 height 30
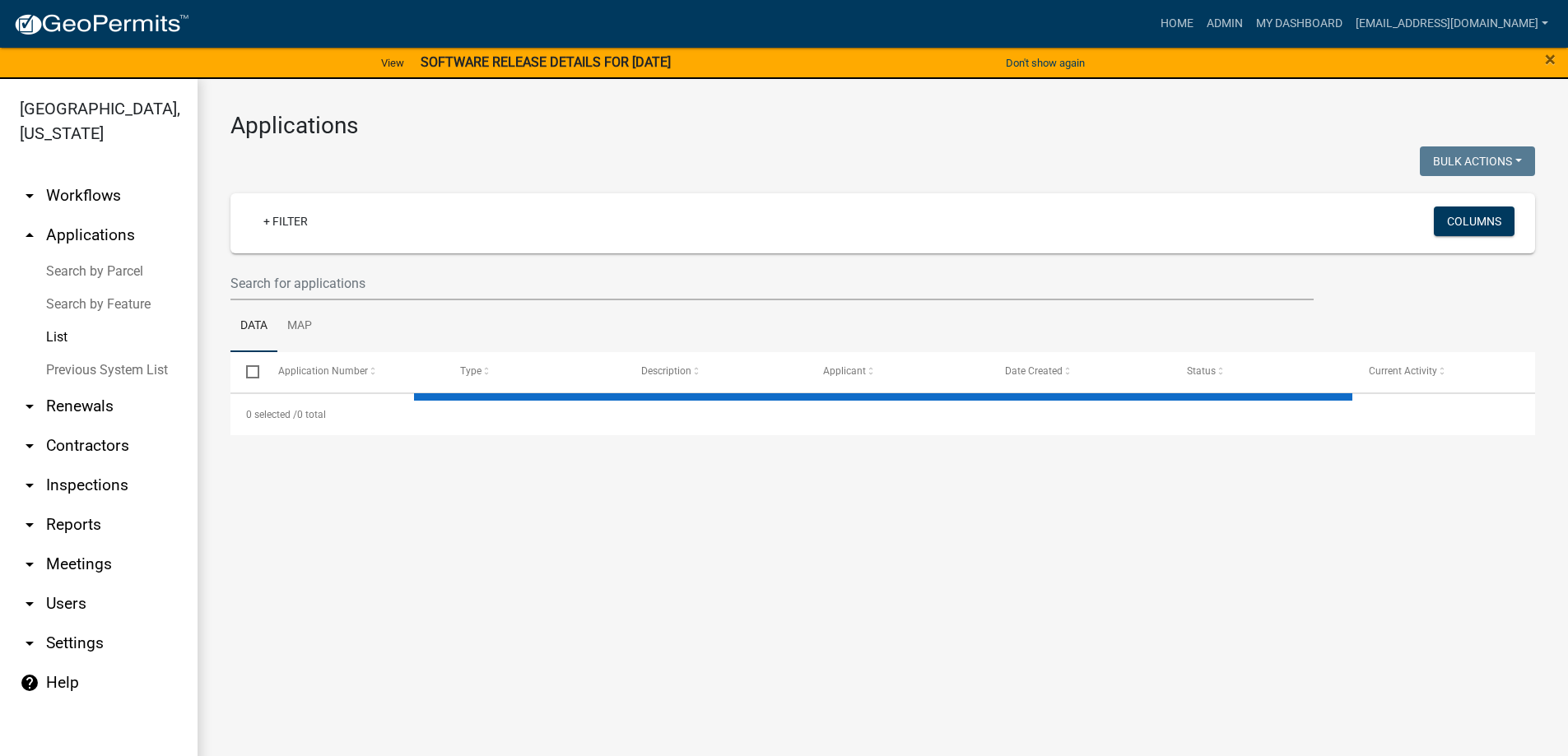
select select "3: 100"
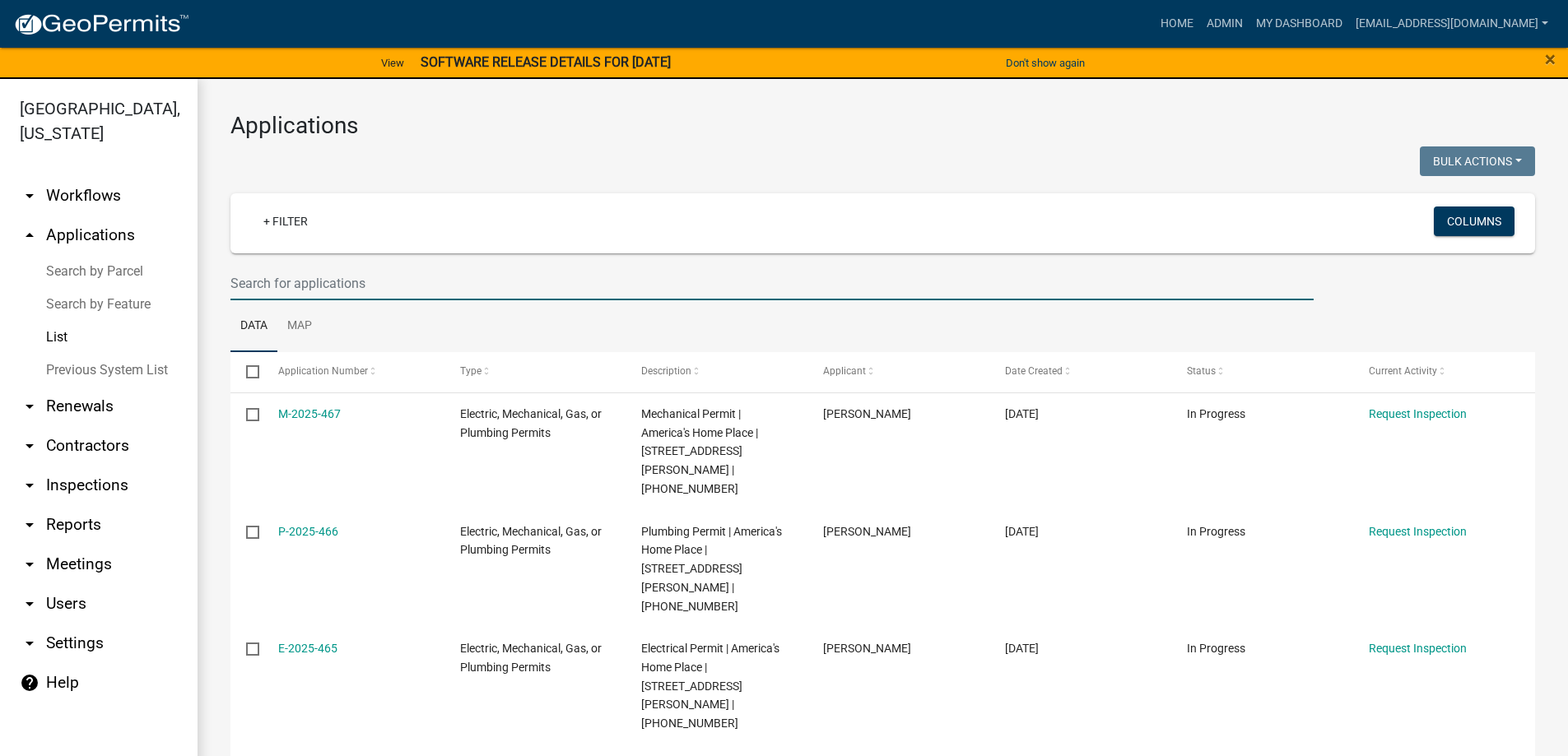
click at [378, 282] on input "text" at bounding box center [772, 283] width 1083 height 33
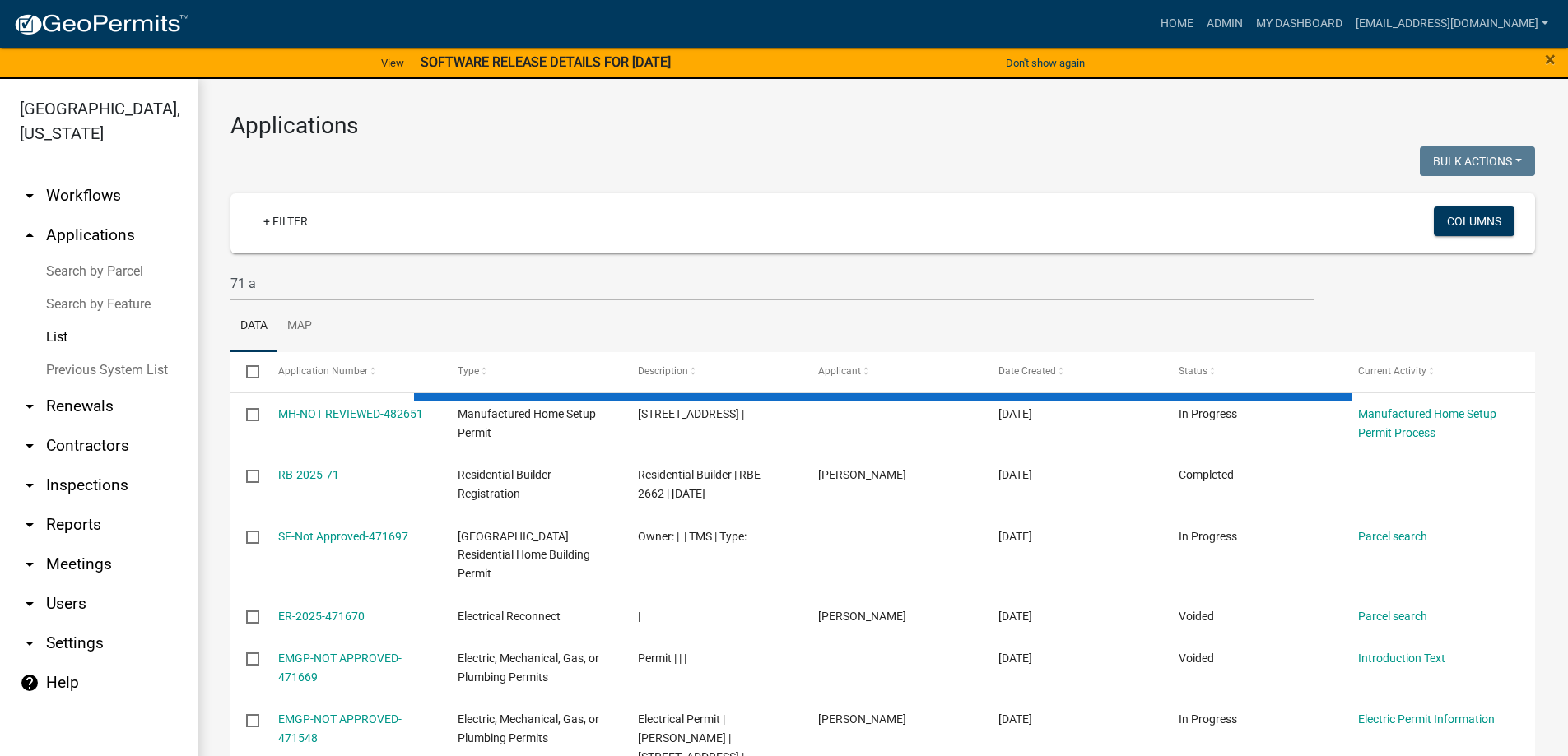
click at [387, 324] on ul "Data Map" at bounding box center [883, 326] width 1305 height 52
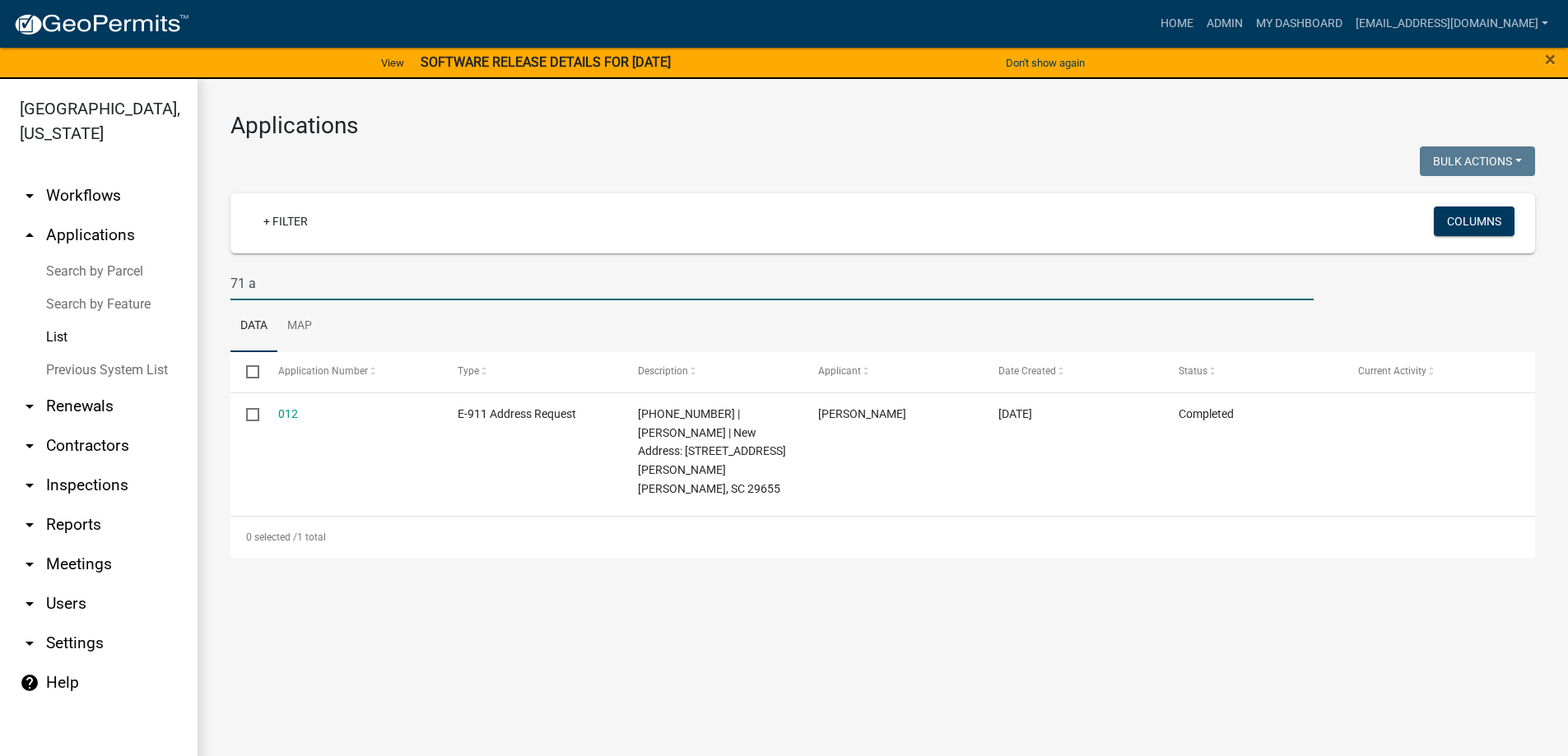
drag, startPoint x: 244, startPoint y: 278, endPoint x: 155, endPoint y: 281, distance: 89.1
click at [160, 281] on div "Abbeville County, South Carolina arrow_drop_down Workflows List arrow_drop_up A…" at bounding box center [784, 427] width 1568 height 697
type input "a"
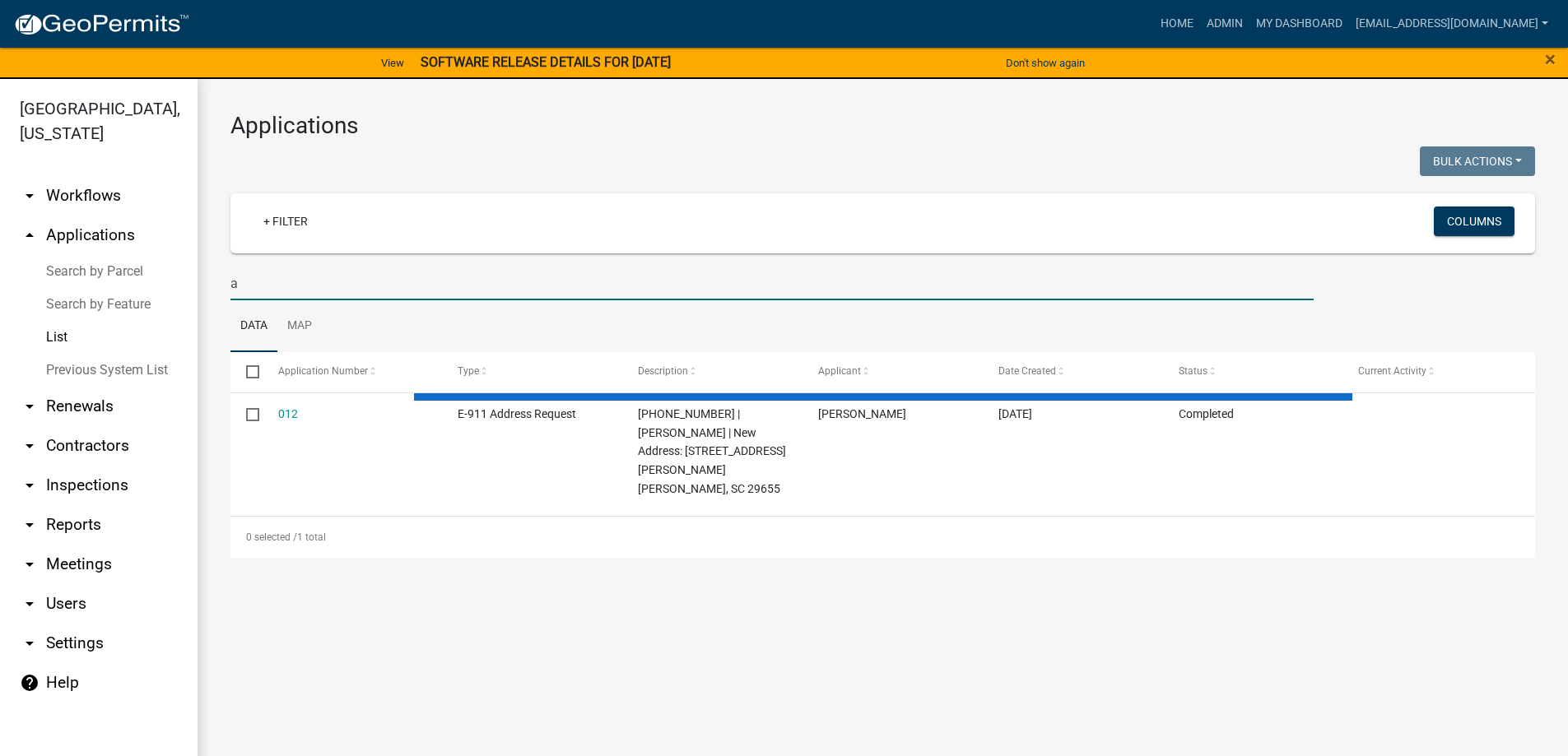
select select "3: 100"
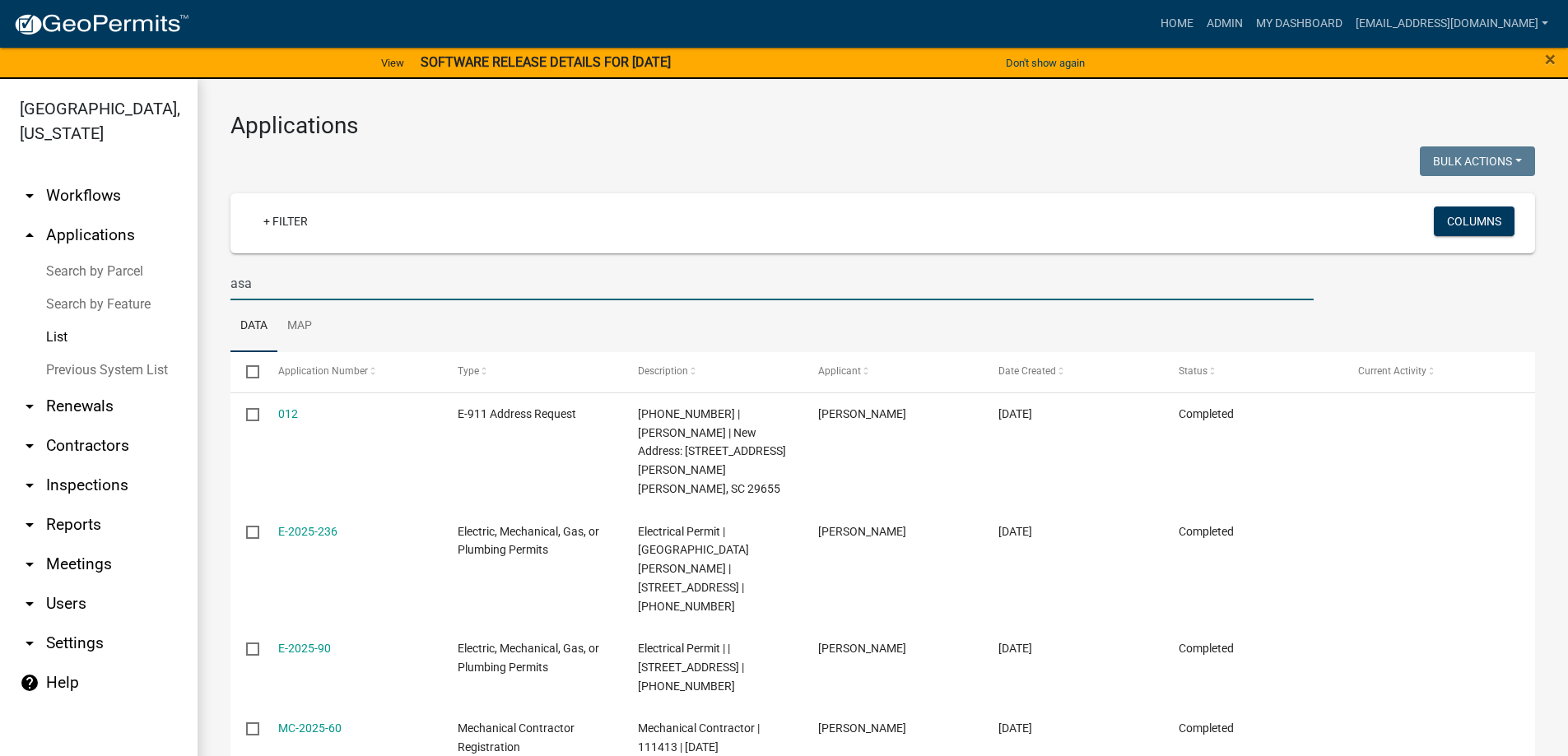
drag, startPoint x: 280, startPoint y: 292, endPoint x: 16, endPoint y: 265, distance: 265.4
click at [40, 265] on div "Abbeville County, South Carolina arrow_drop_down Workflows List arrow_drop_up A…" at bounding box center [784, 427] width 1568 height 697
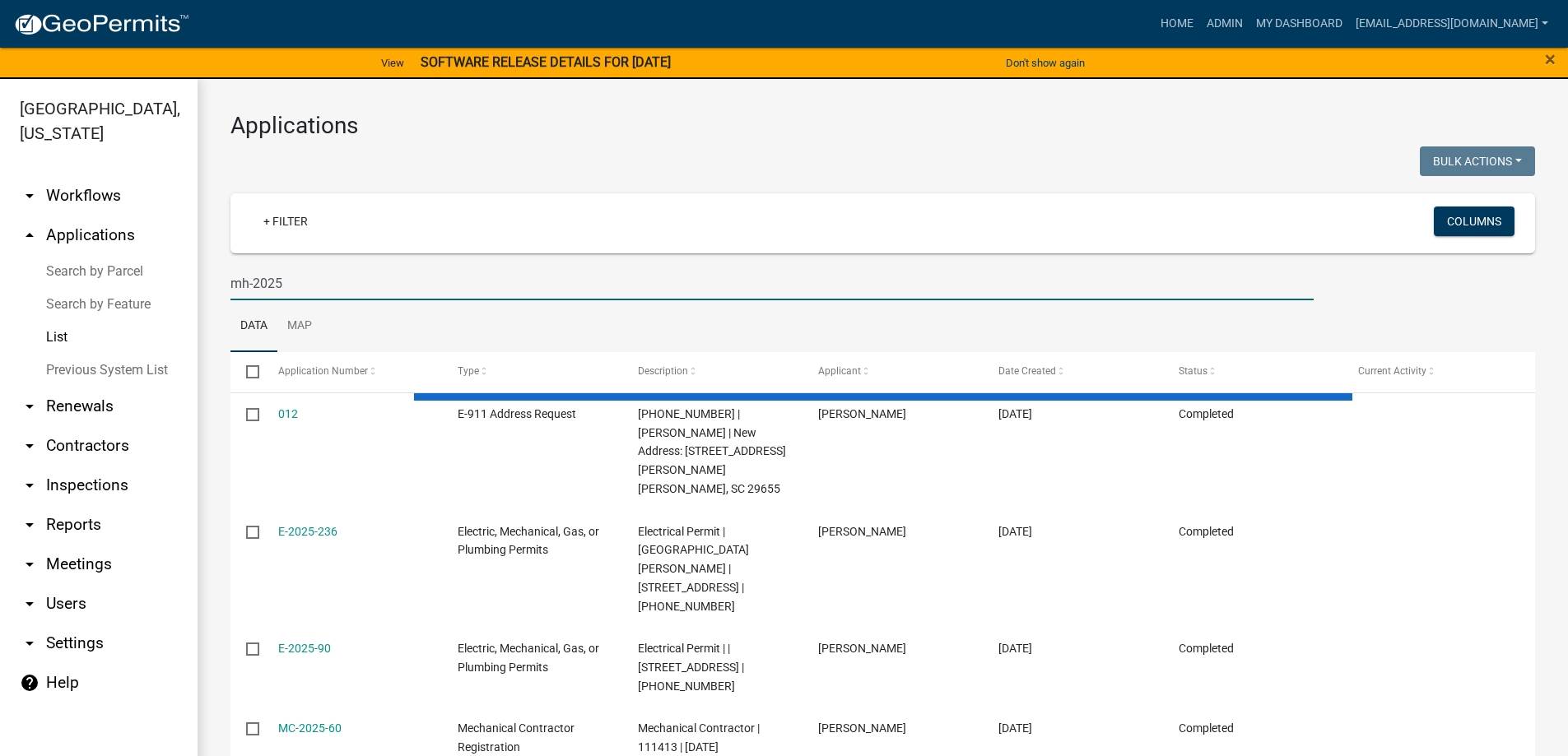
type input "mh-2025-"
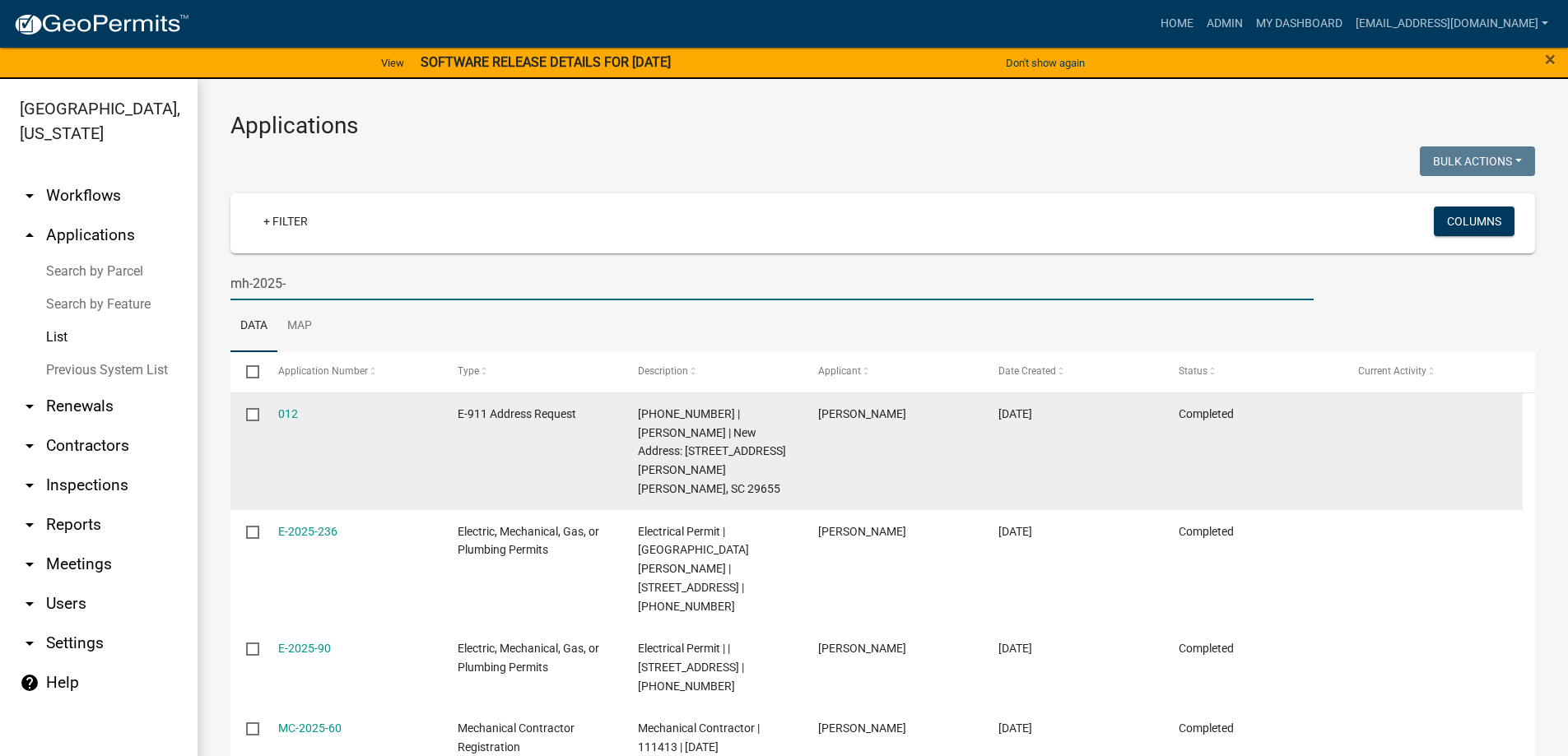
select select "3: 100"
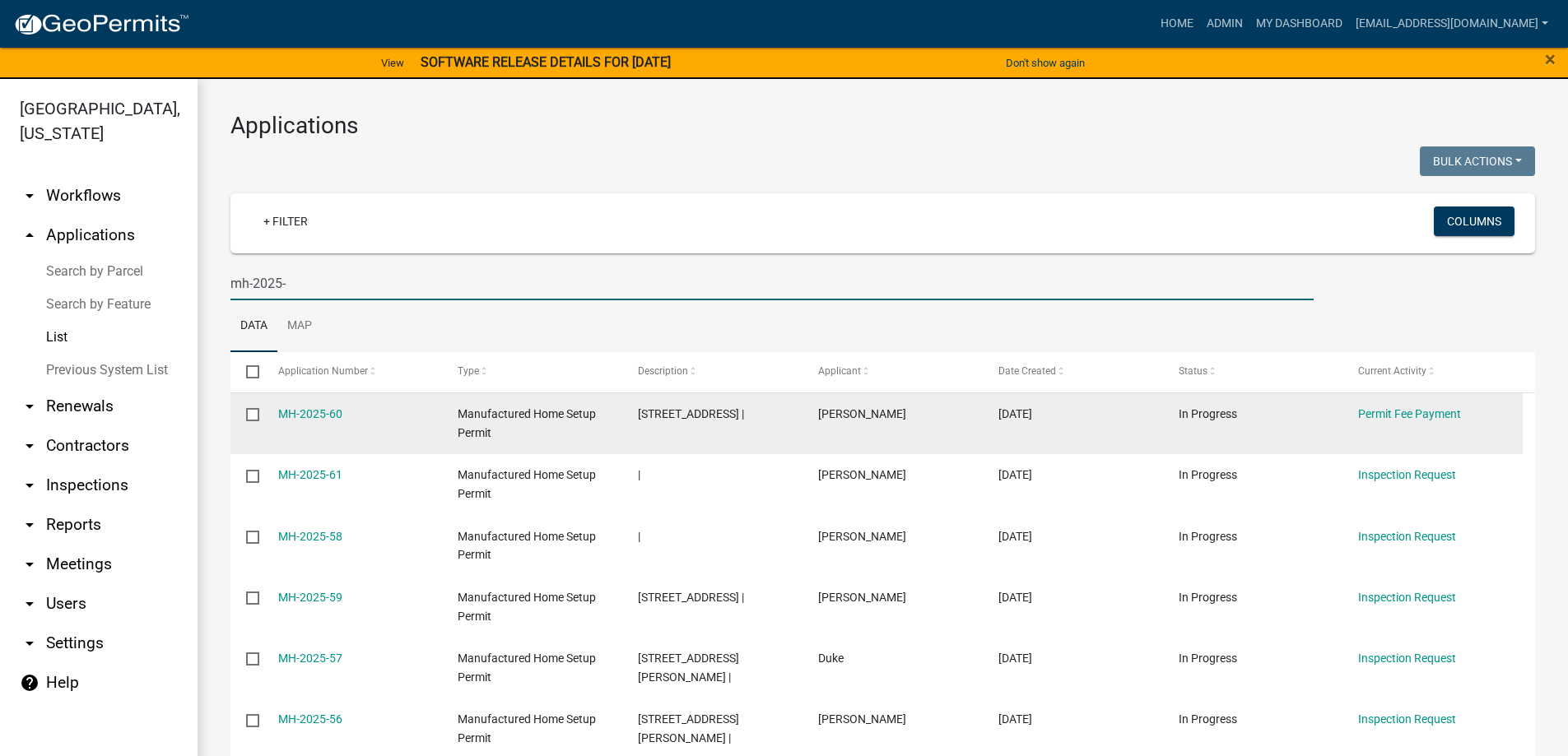
type input "mh-2025-"
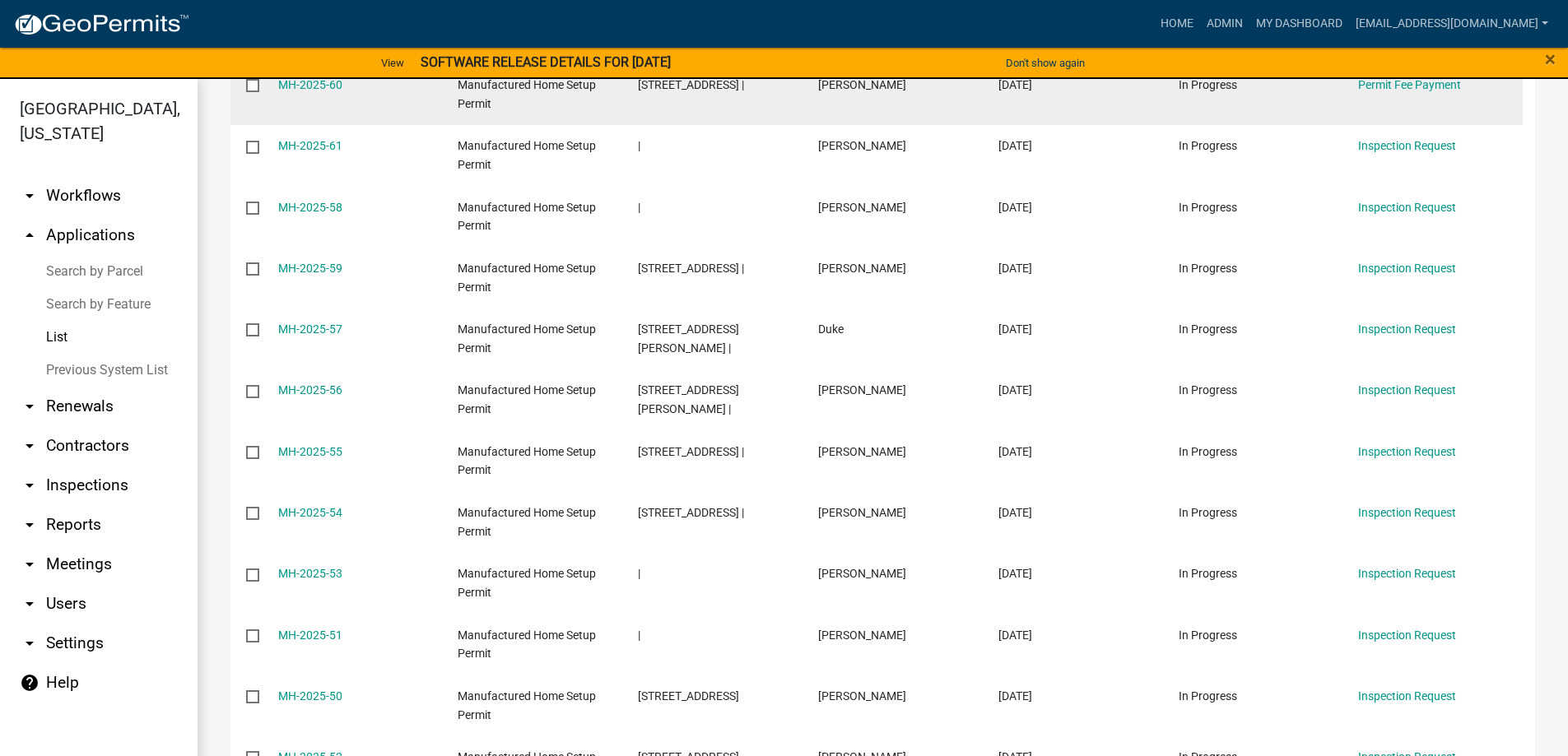
scroll to position [411, 0]
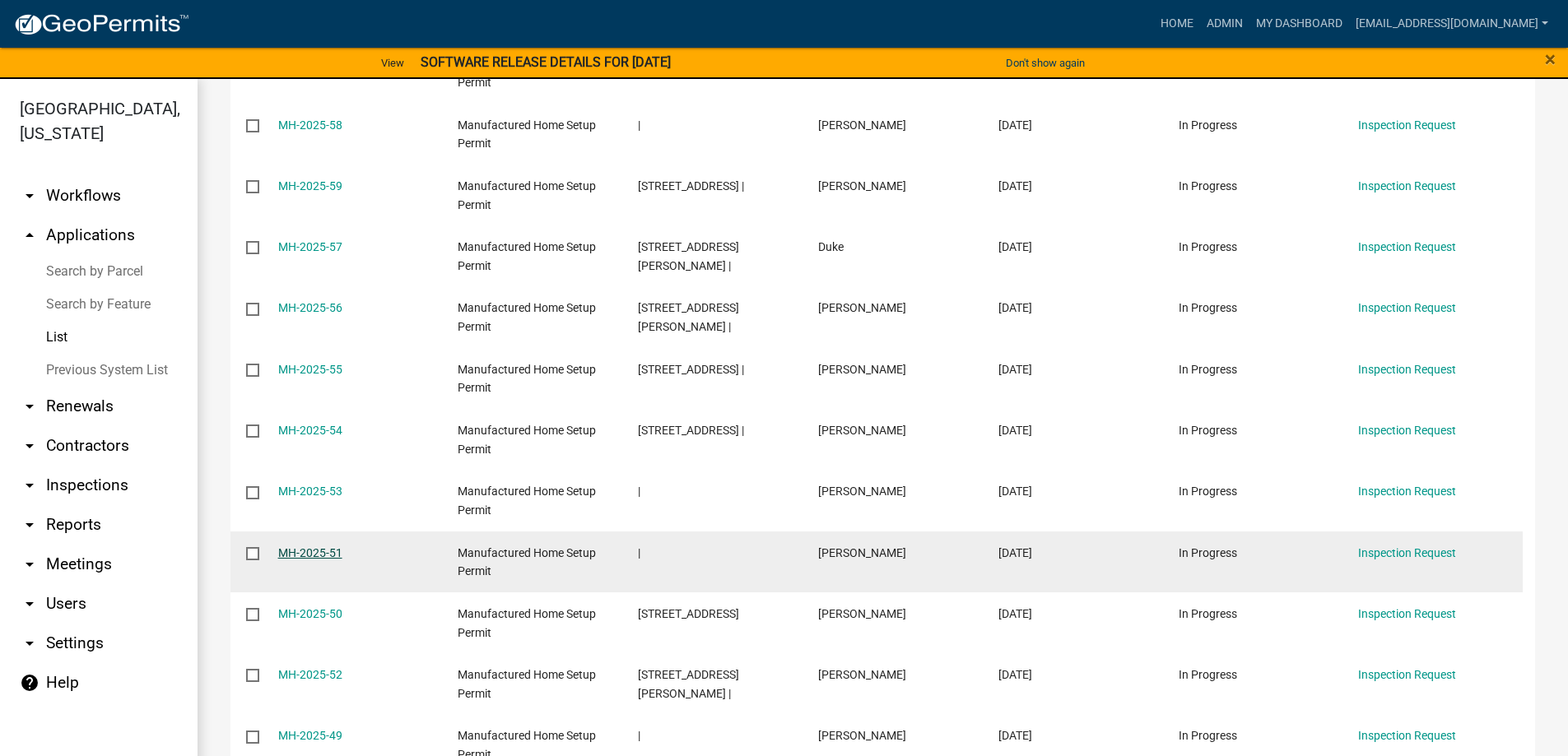
drag, startPoint x: 301, startPoint y: 489, endPoint x: 282, endPoint y: 552, distance: 65.8
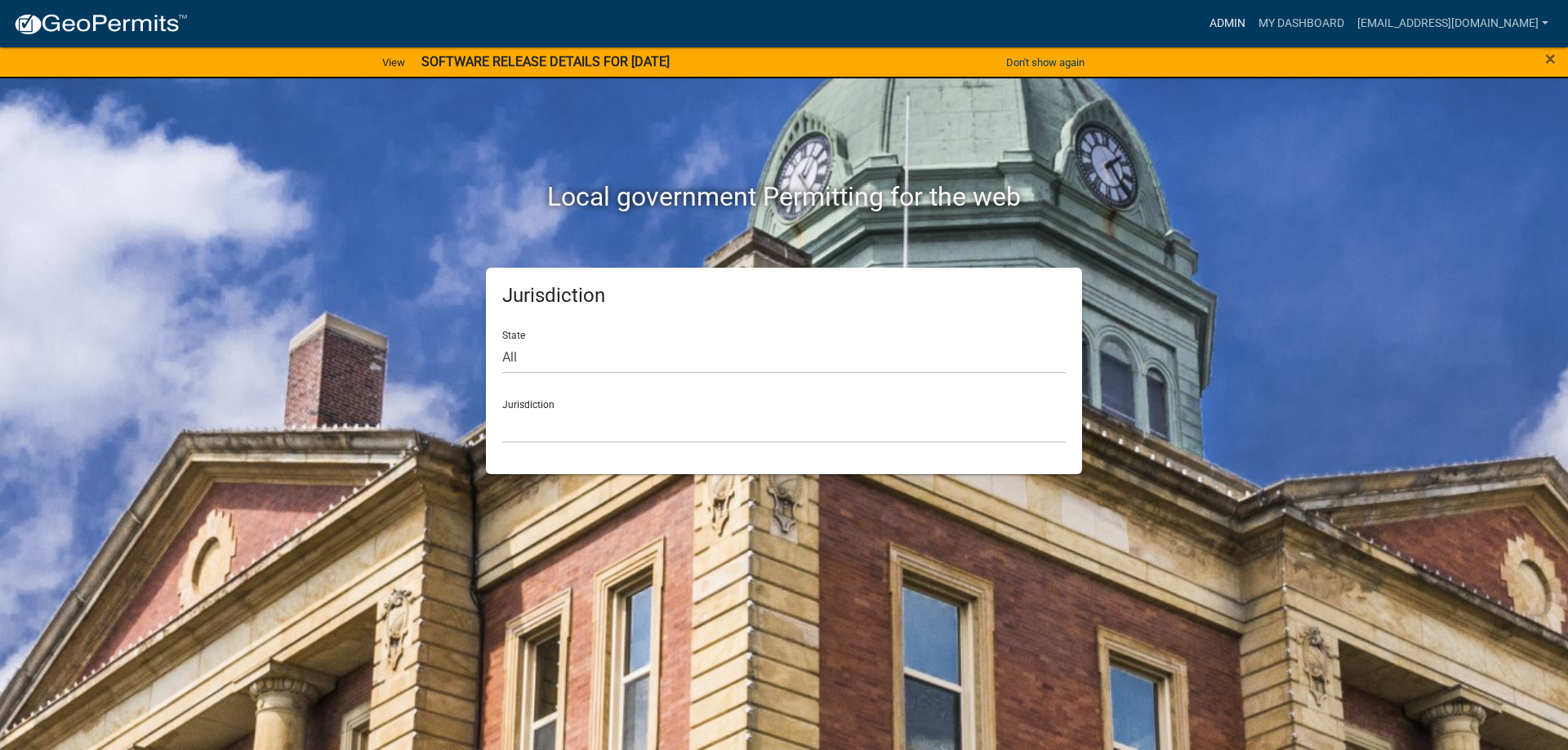
click at [1203, 23] on link "Admin" at bounding box center [1227, 23] width 49 height 31
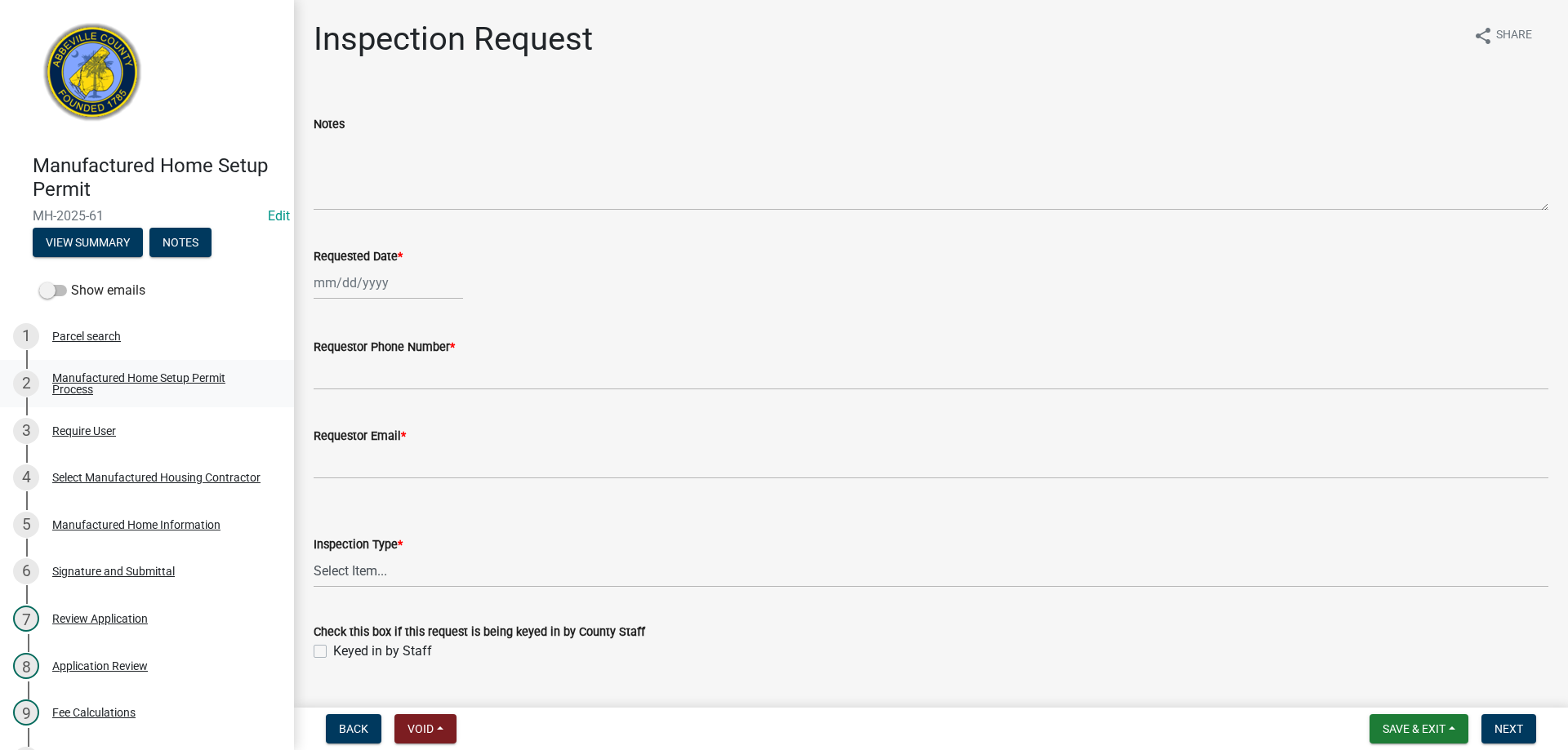
click at [85, 382] on div "Manufactured Home Setup Permit Process" at bounding box center [160, 384] width 216 height 23
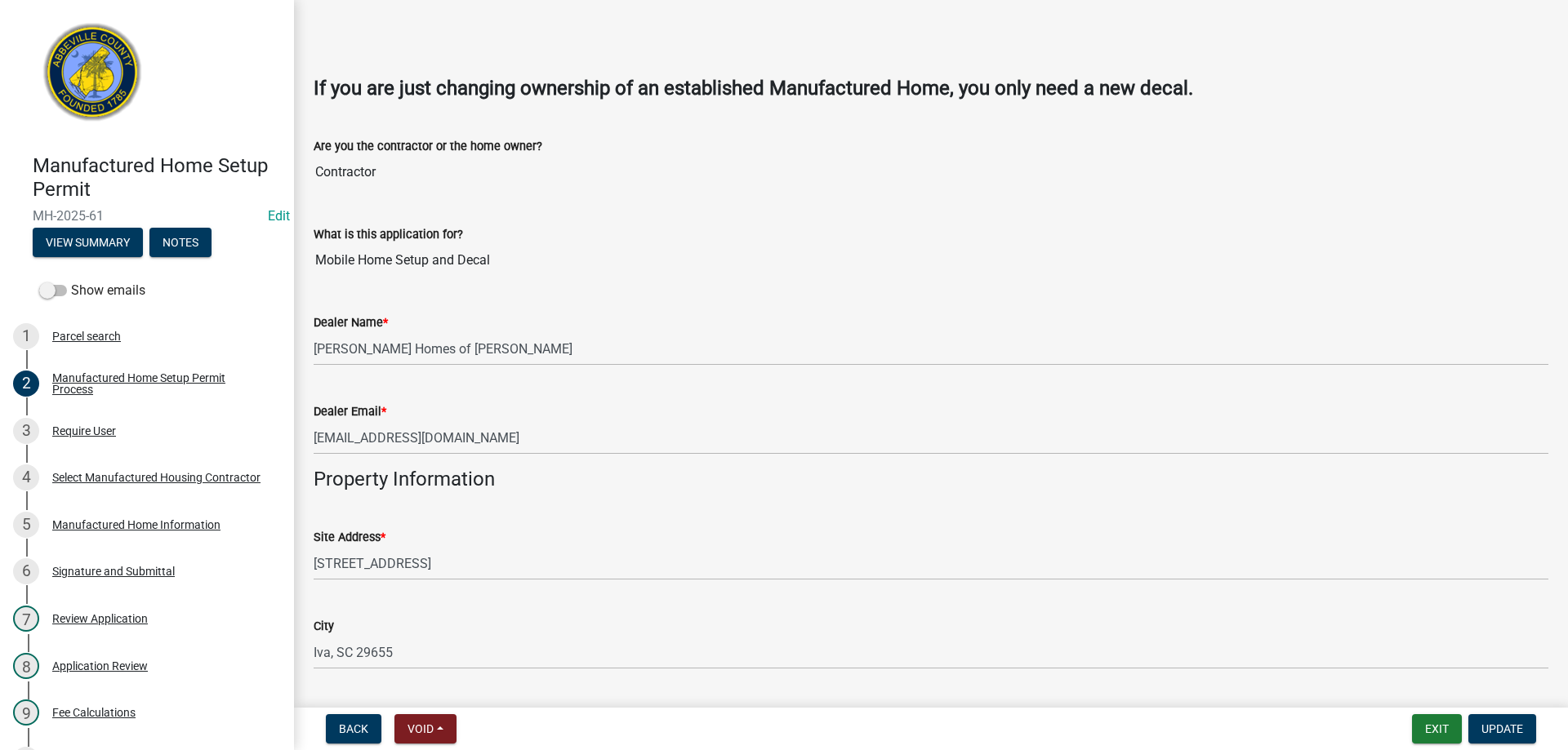
scroll to position [490, 0]
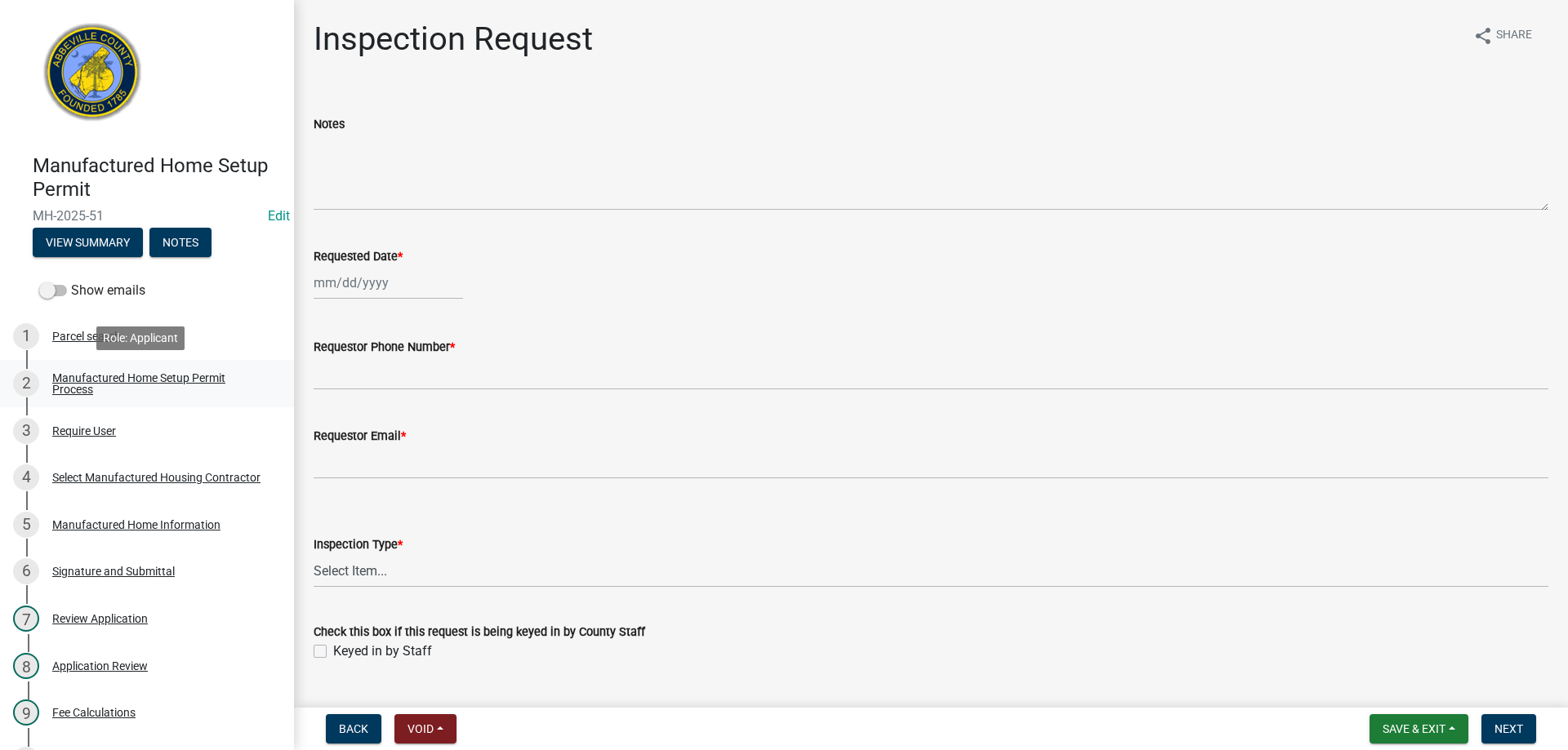
click at [102, 385] on div "Manufactured Home Setup Permit Process" at bounding box center [160, 384] width 216 height 23
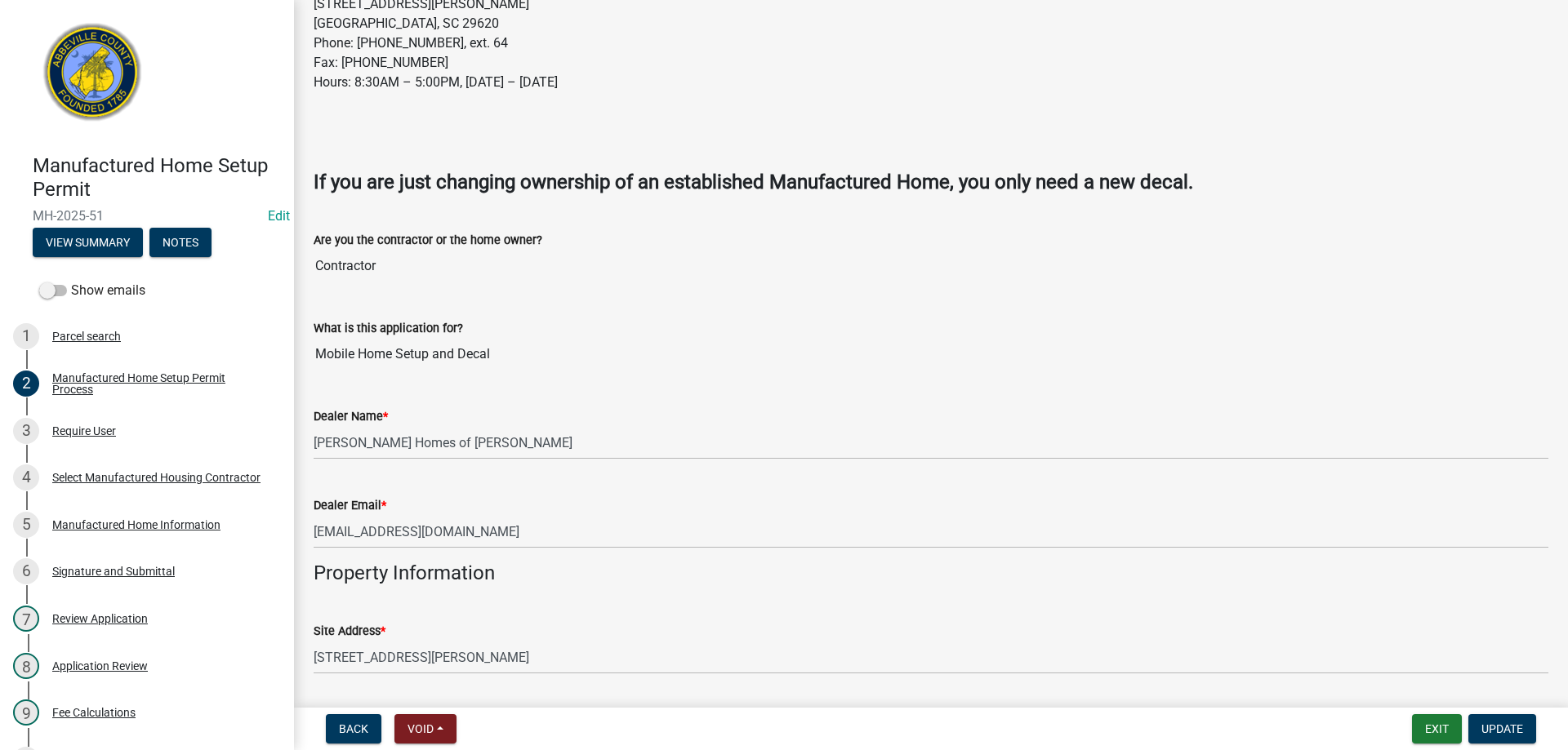
scroll to position [408, 0]
